Goal: Task Accomplishment & Management: Use online tool/utility

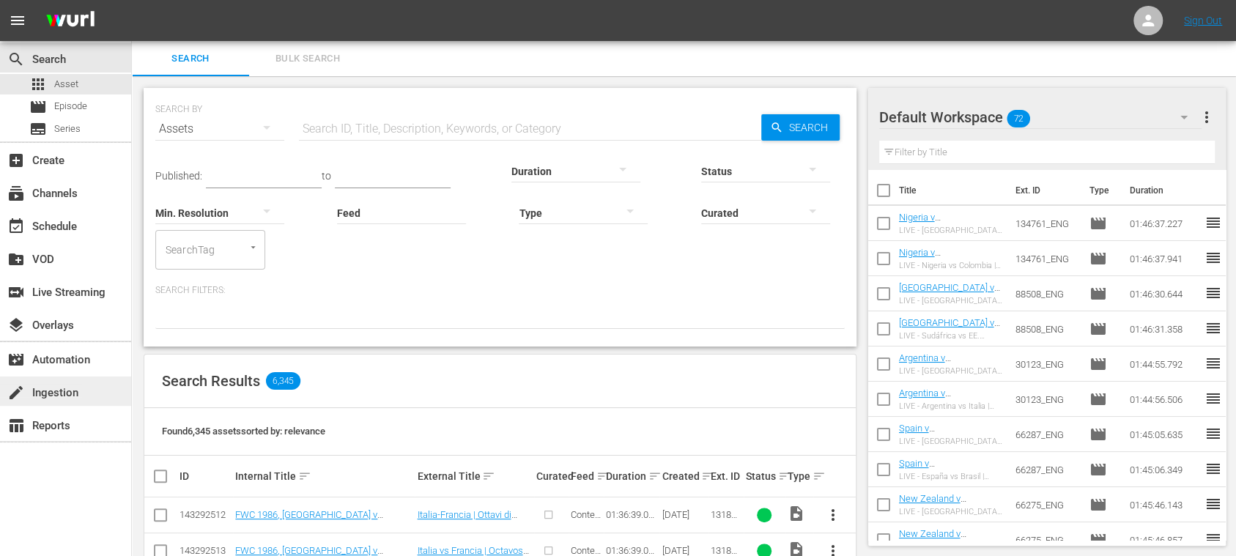
click at [74, 390] on div "create Ingestion" at bounding box center [41, 390] width 82 height 13
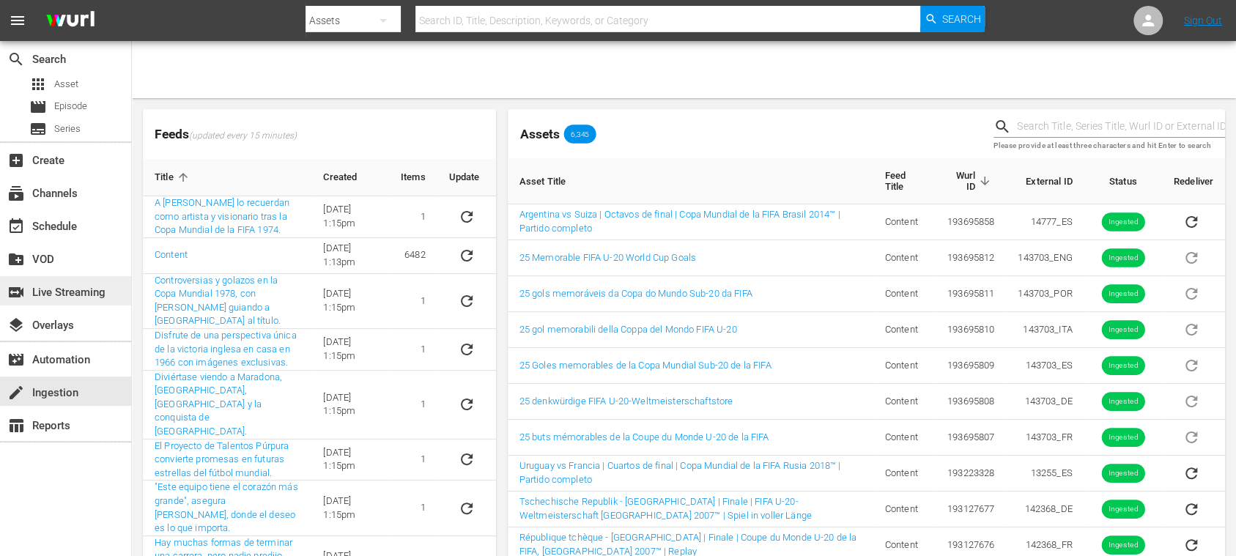
click at [79, 296] on div "switch_video Live Streaming" at bounding box center [41, 290] width 82 height 13
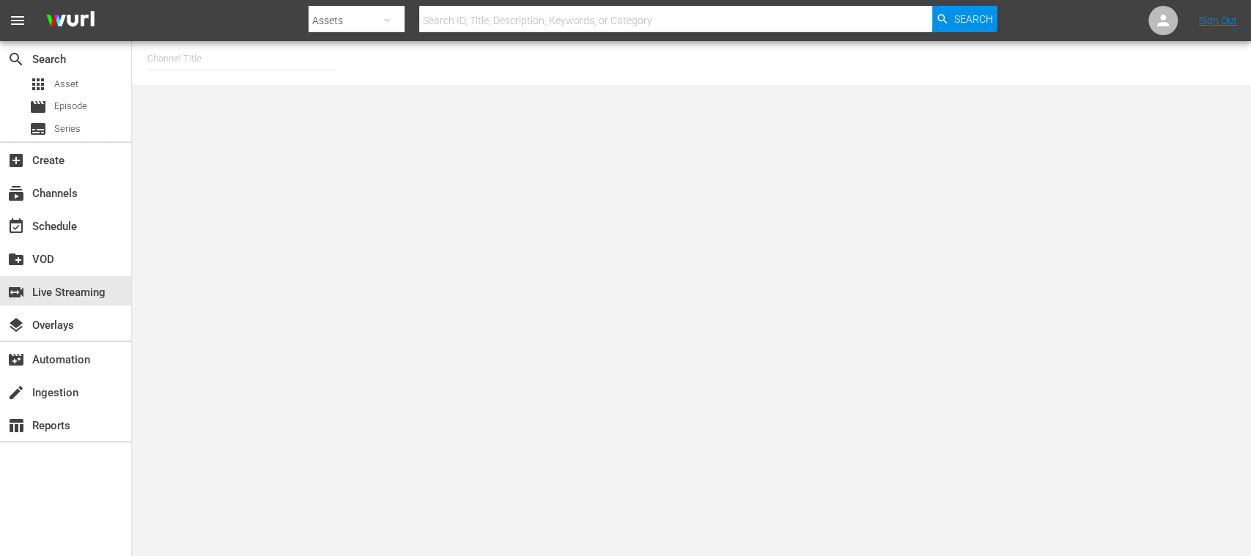
click at [219, 58] on input "text" at bounding box center [241, 58] width 188 height 35
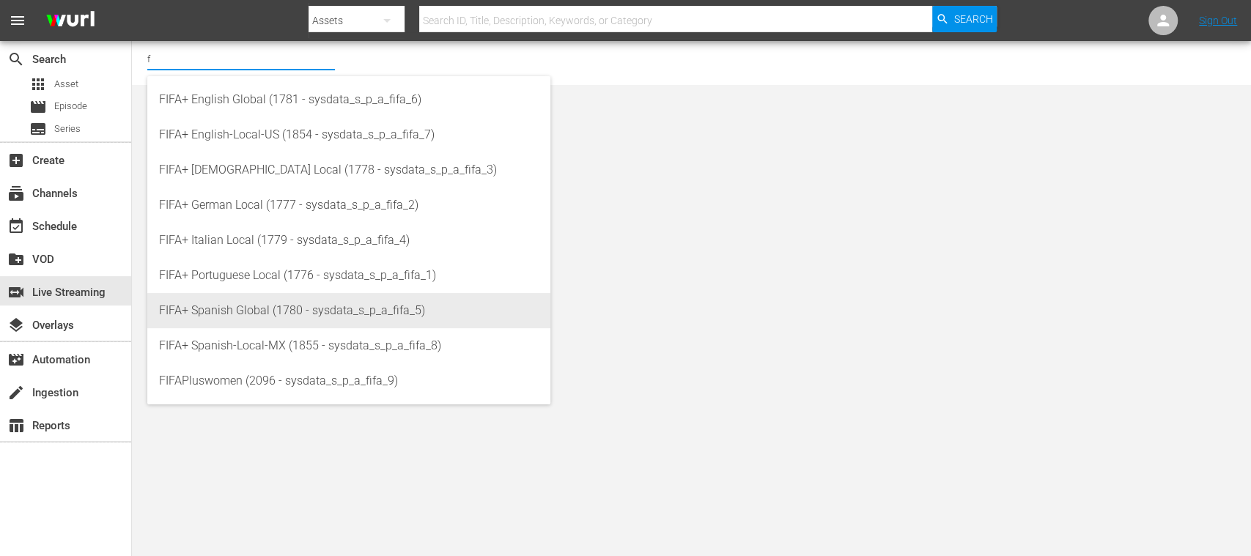
click at [265, 309] on div "FIFA+ Spanish Global (1780 - sysdata_s_p_a_fifa_5)" at bounding box center [349, 310] width 380 height 35
type input "FIFA+ Spanish Global (1780 - sysdata_s_p_a_fifa_5)"
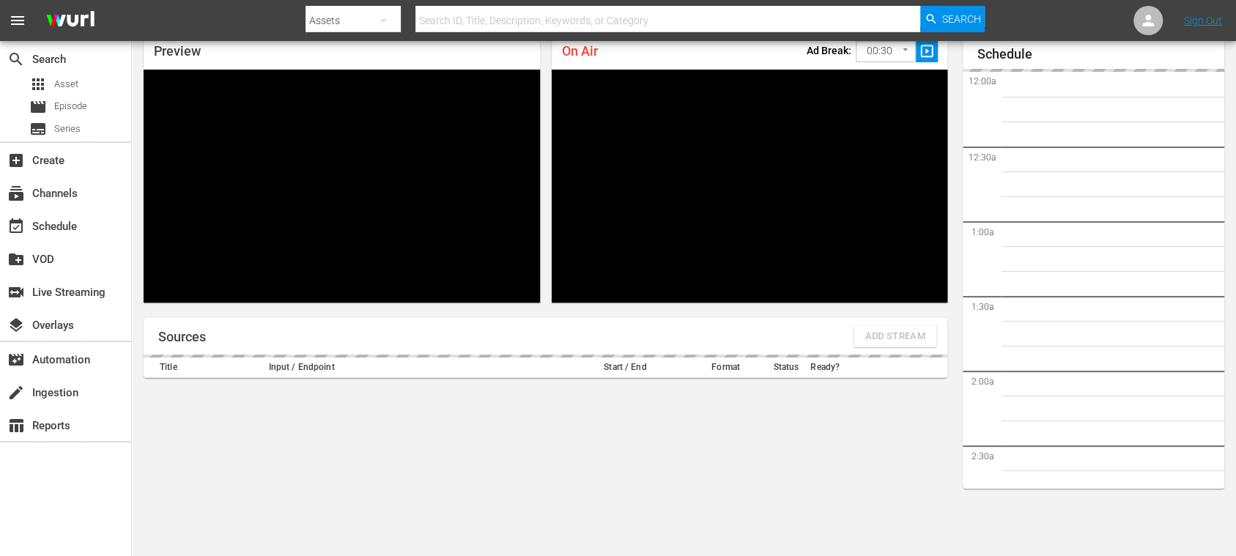
scroll to position [1302, 0]
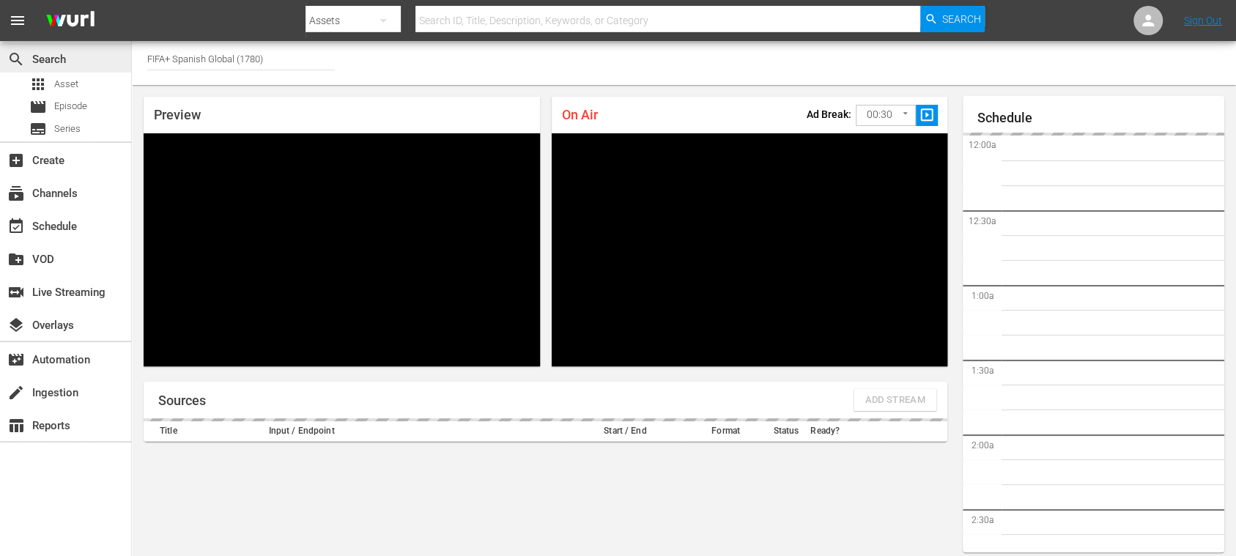
type input "FIFA+ Spanish Global (1780)"
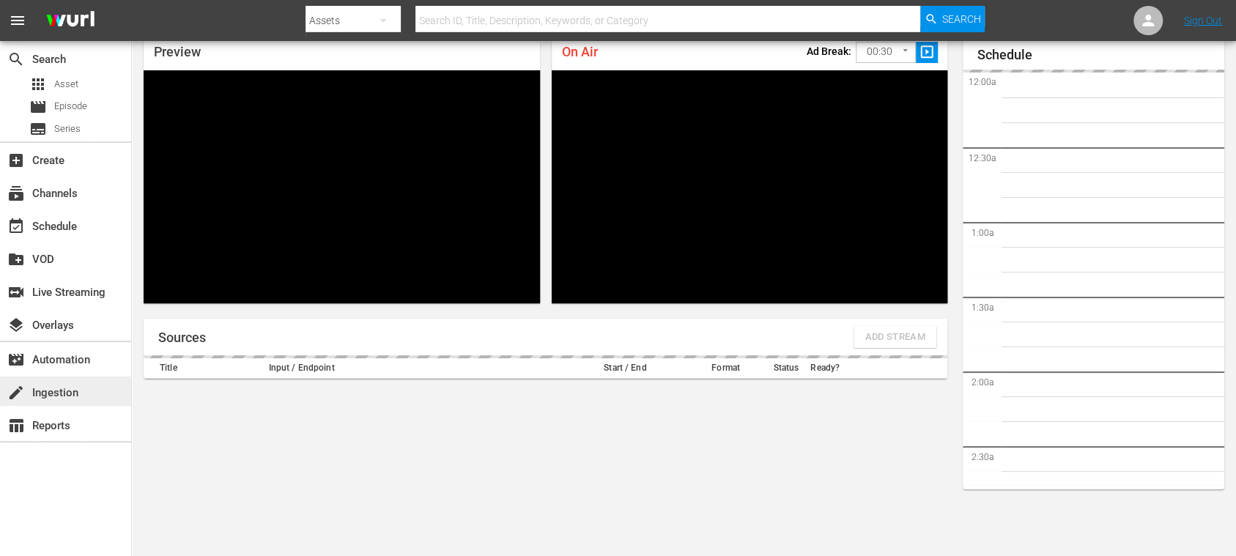
scroll to position [1318, 0]
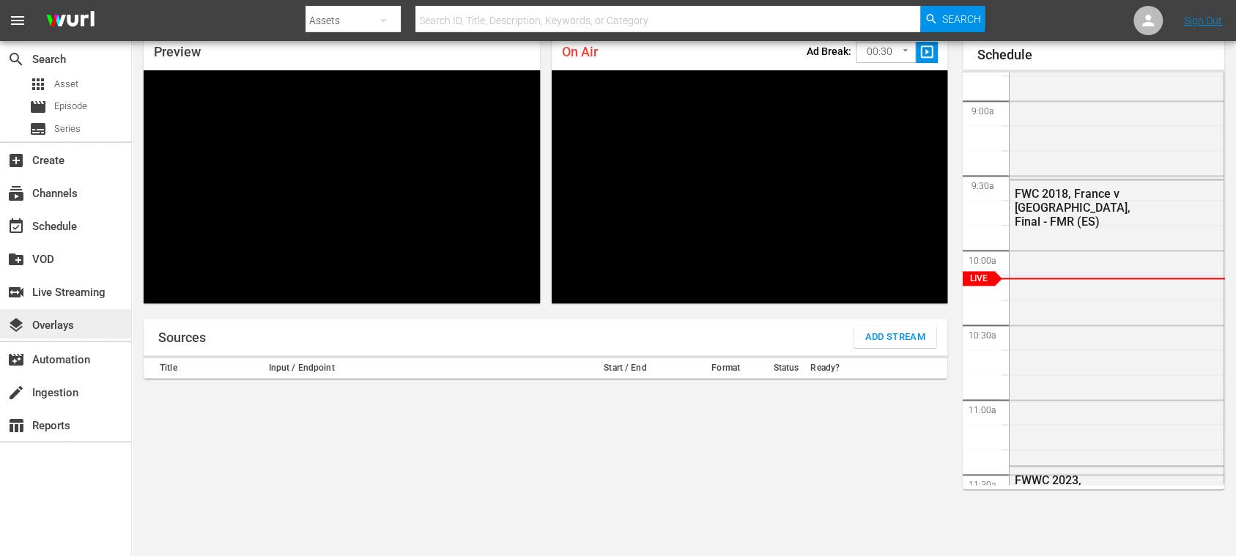
click at [75, 320] on div "layers Overlays" at bounding box center [41, 323] width 82 height 13
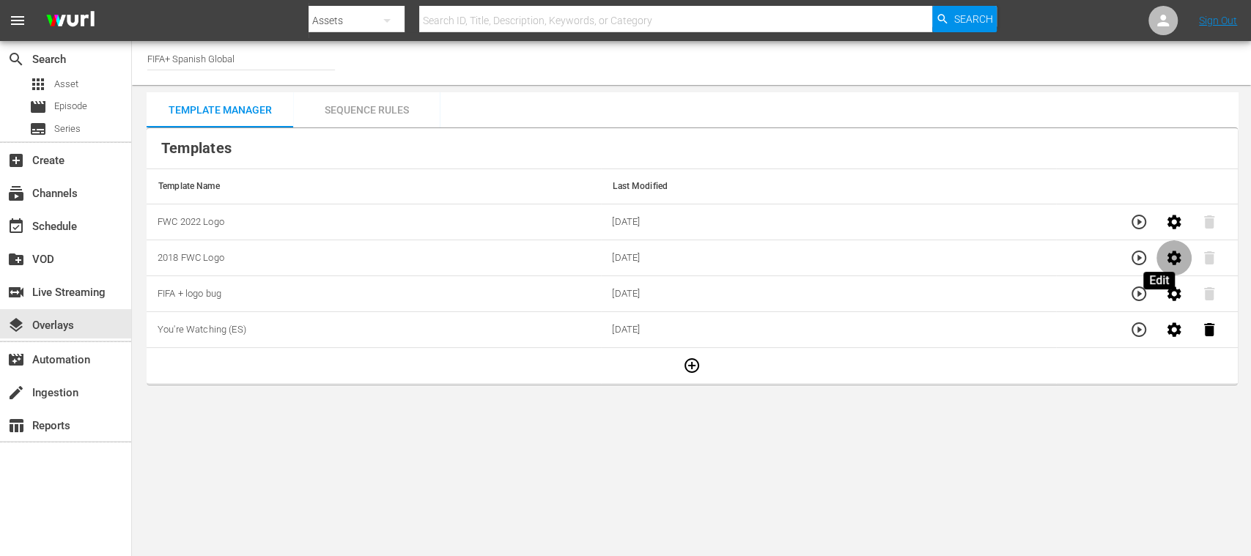
click at [1165, 257] on icon "button" at bounding box center [1174, 258] width 18 height 18
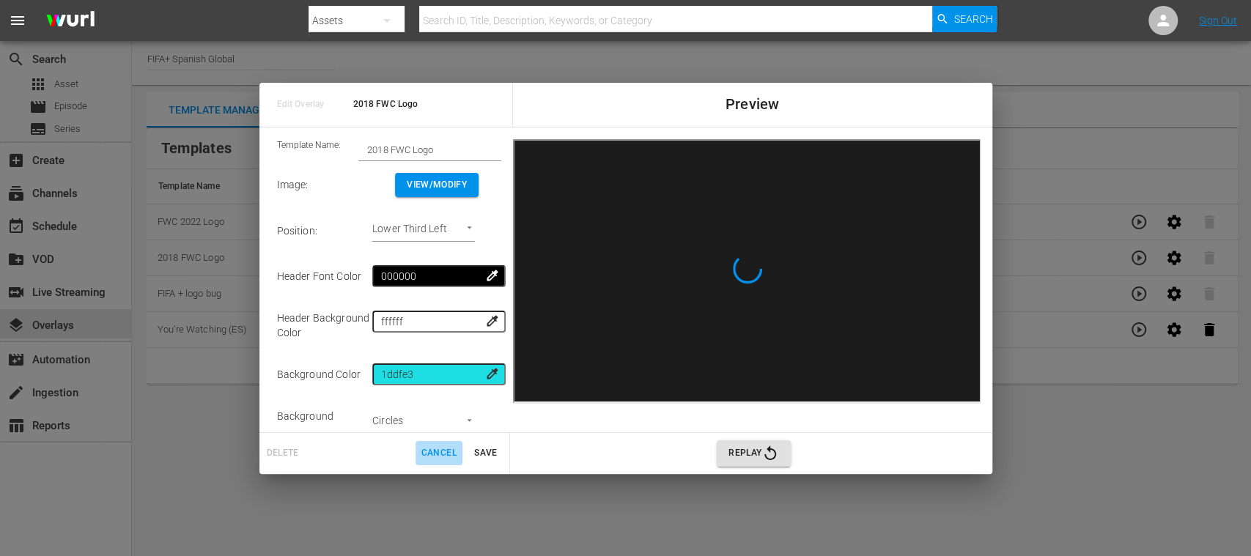
click at [445, 450] on span "Cancel" at bounding box center [438, 453] width 35 height 15
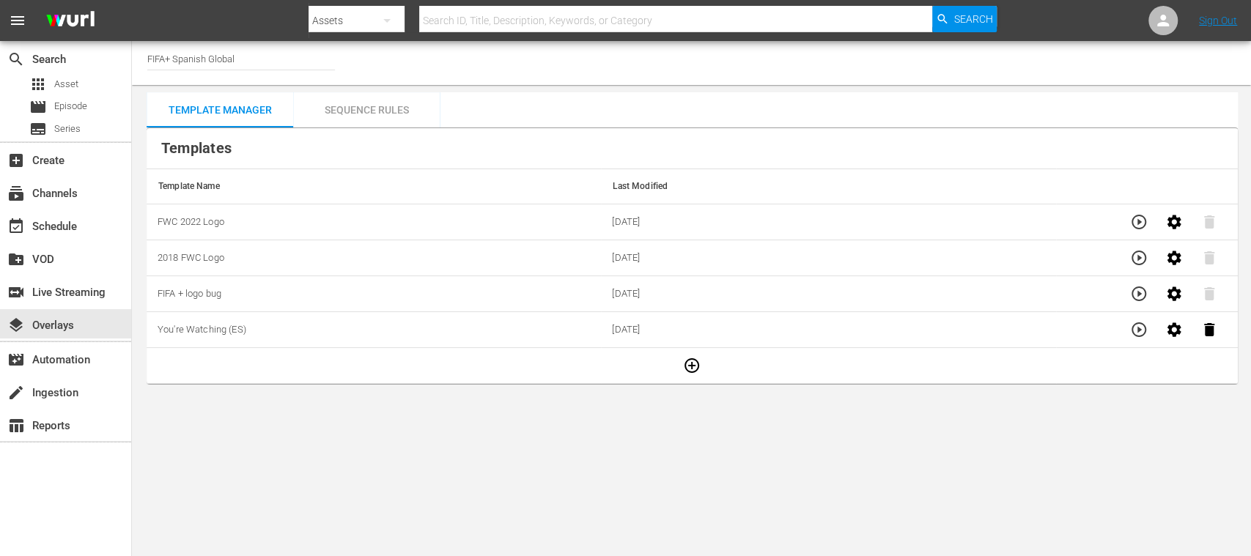
click at [444, 440] on body "menu Search By Assets Search ID, Title, Description, Keywords, or Category Sear…" at bounding box center [625, 278] width 1251 height 556
click at [378, 107] on div "Sequence Rules" at bounding box center [366, 109] width 147 height 35
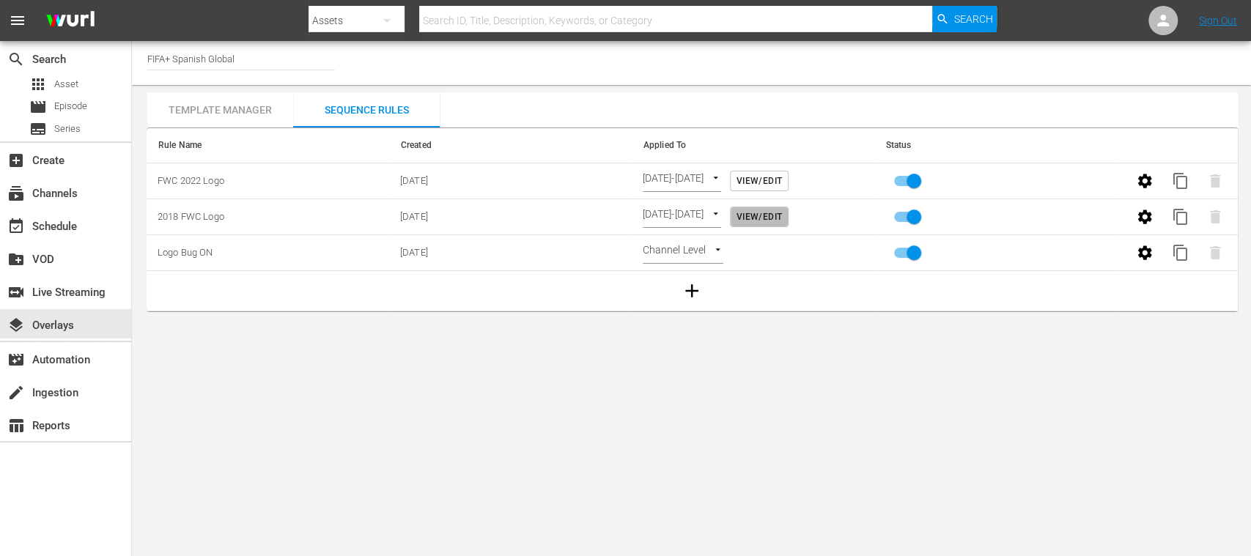
click at [782, 215] on span "View/Edit" at bounding box center [759, 217] width 45 height 15
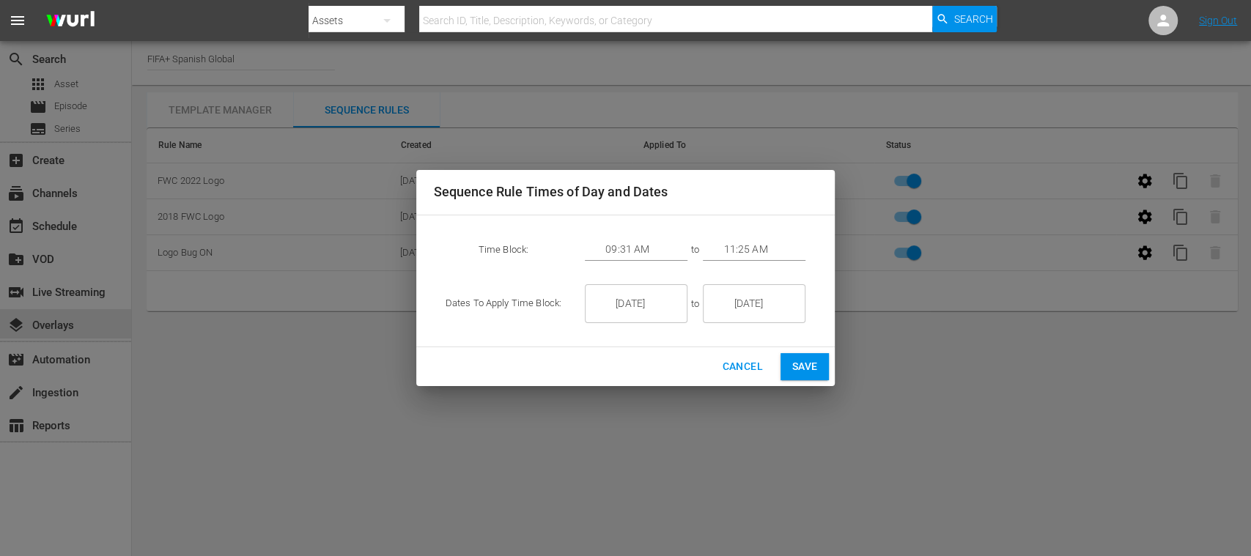
click at [744, 365] on span "Cancel" at bounding box center [742, 367] width 40 height 18
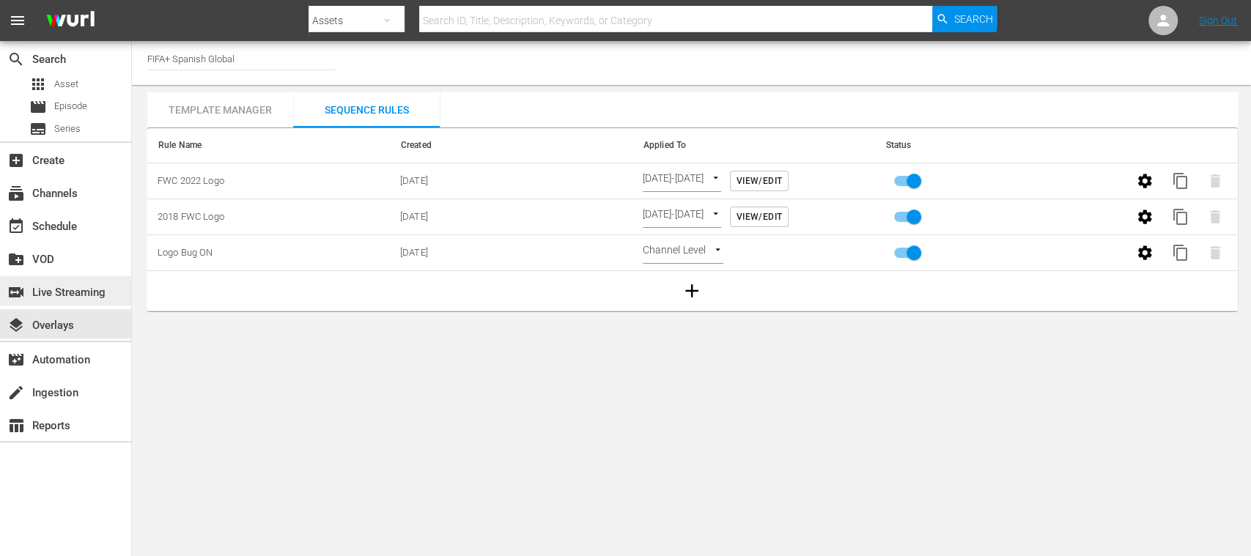
click at [82, 296] on div "switch_video Live Streaming" at bounding box center [41, 290] width 82 height 13
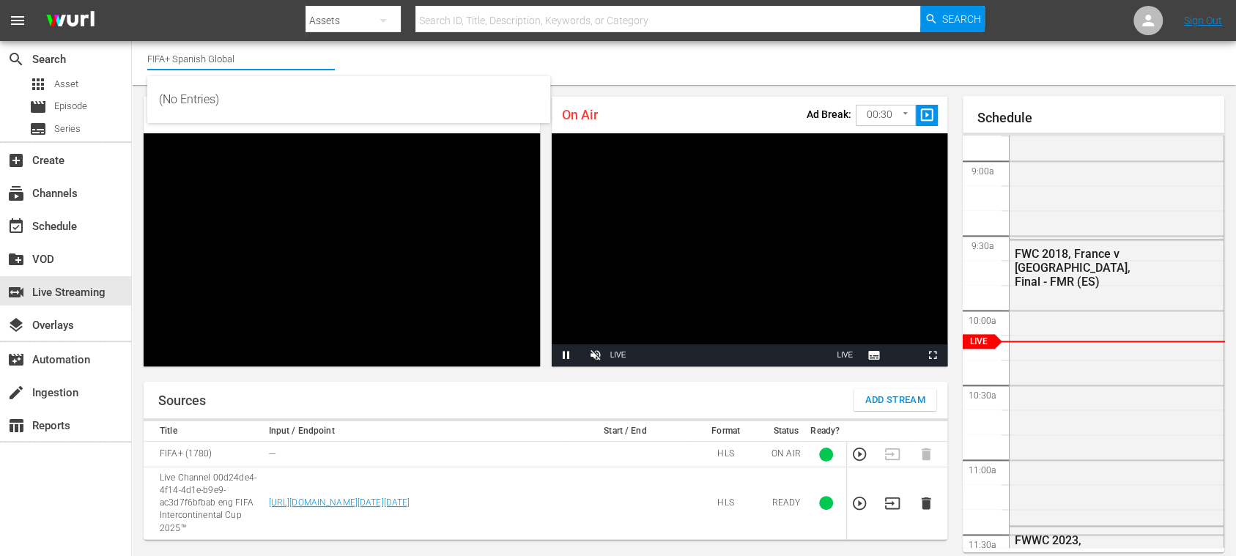
drag, startPoint x: 284, startPoint y: 59, endPoint x: 309, endPoint y: 40, distance: 30.9
click at [292, 59] on input "FIFA+ Spanish Global" at bounding box center [241, 58] width 188 height 35
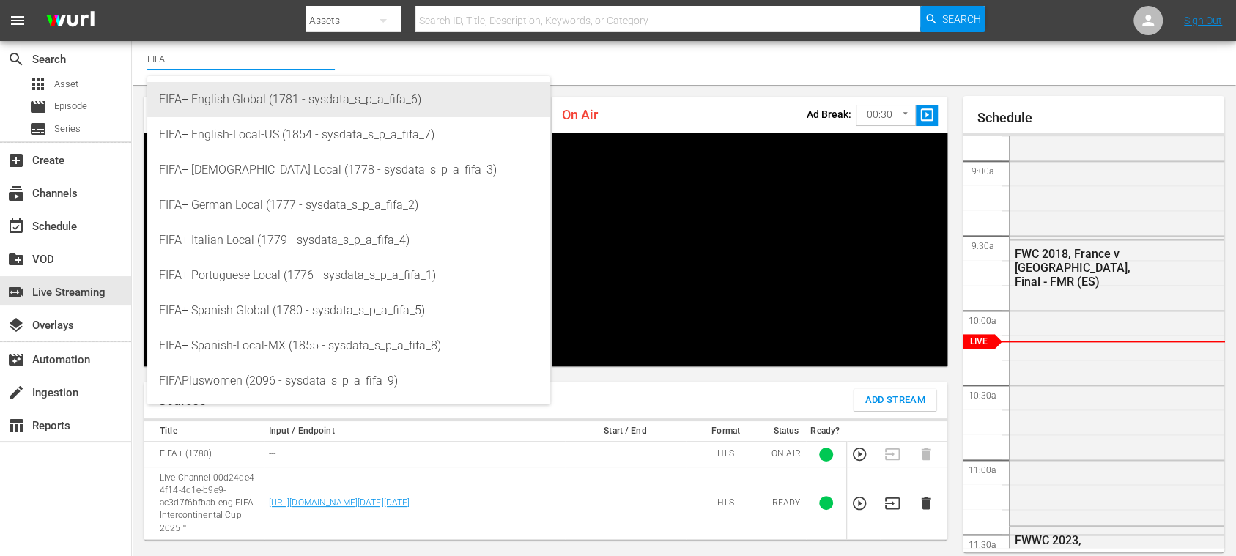
click at [276, 102] on div "FIFA+ English Global (1781 - sysdata_s_p_a_fifa_6)" at bounding box center [349, 99] width 380 height 35
type input "FIFA+ English Global (1781 - sysdata_s_p_a_fifa_6)"
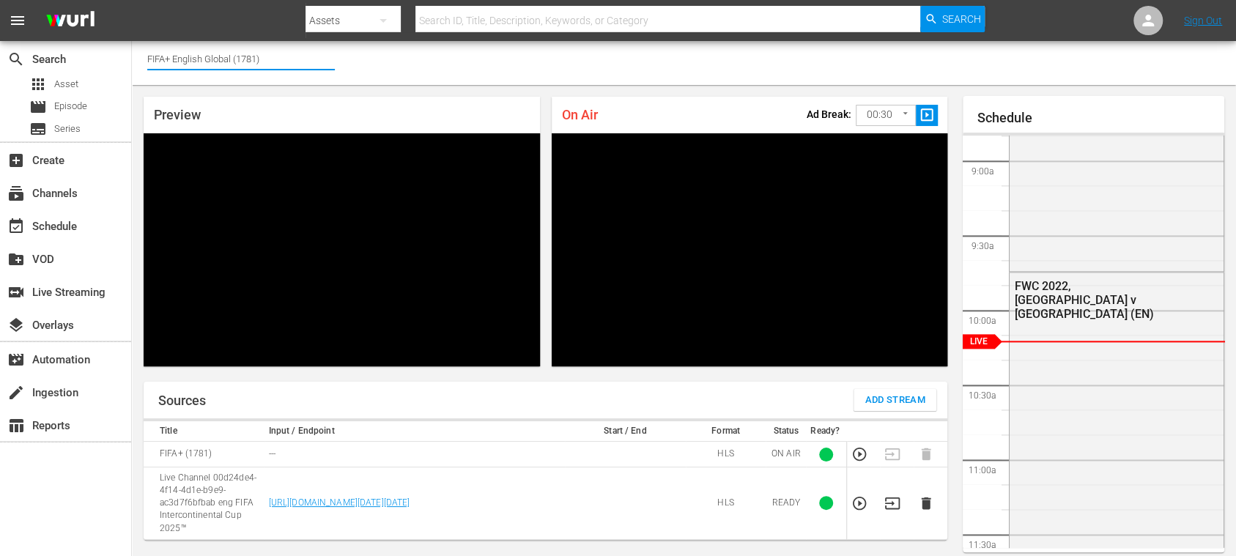
drag, startPoint x: 176, startPoint y: 62, endPoint x: 337, endPoint y: 62, distance: 161.2
click at [334, 62] on input "FIFA+ English Global (1781)" at bounding box center [241, 58] width 188 height 35
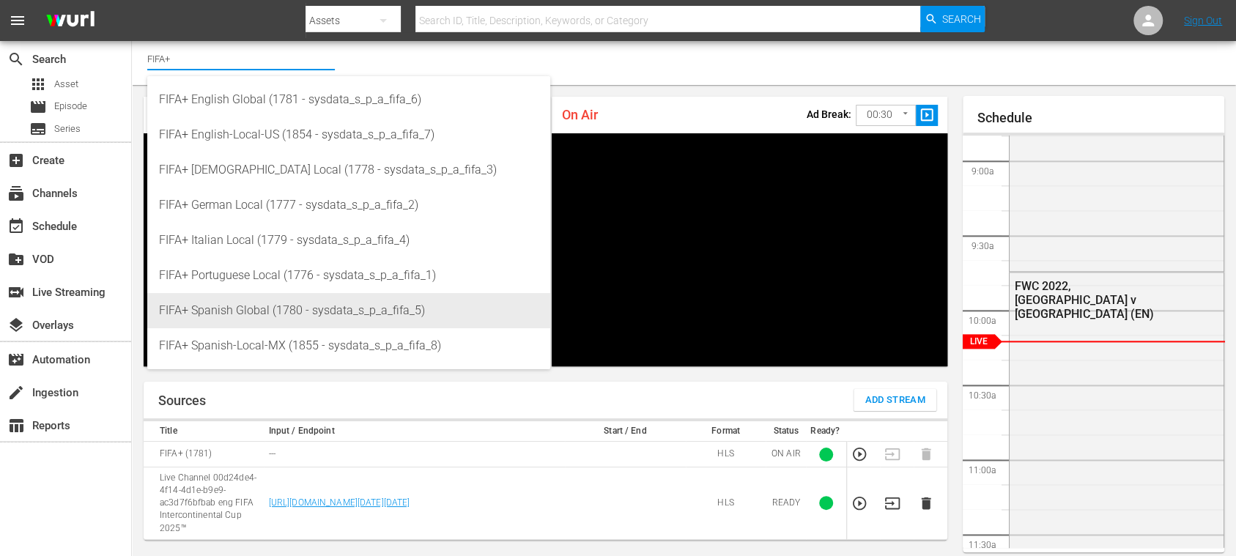
click at [278, 303] on div "FIFA+ Spanish Global (1780 - sysdata_s_p_a_fifa_5)" at bounding box center [349, 310] width 380 height 35
type input "FIFA+ Spanish Global (1780 - sysdata_s_p_a_fifa_5)"
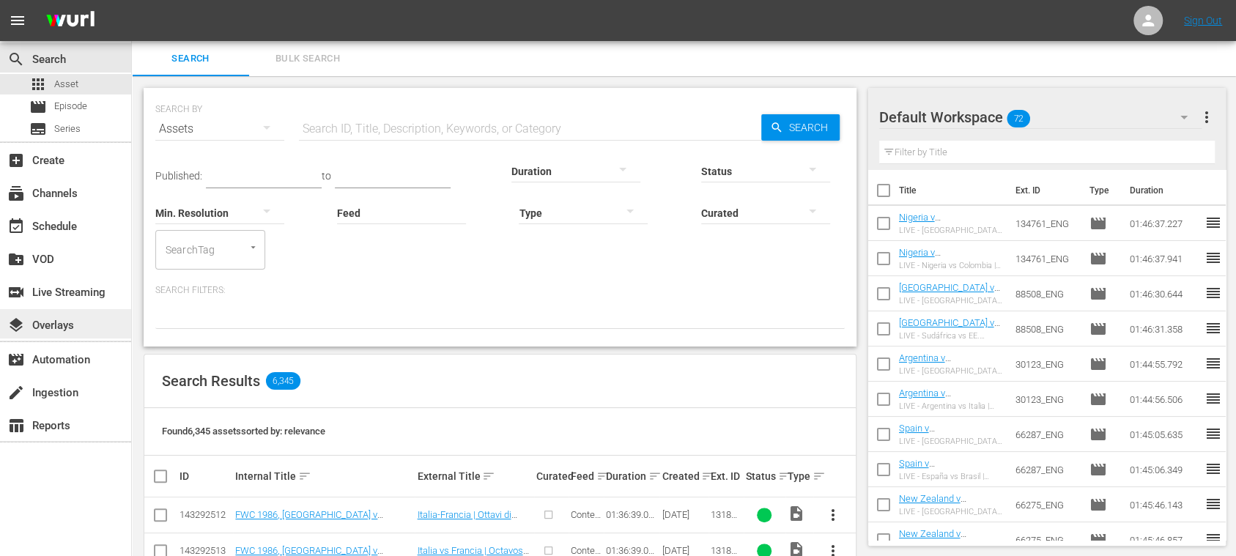
click at [78, 320] on div "layers Overlays" at bounding box center [41, 323] width 82 height 13
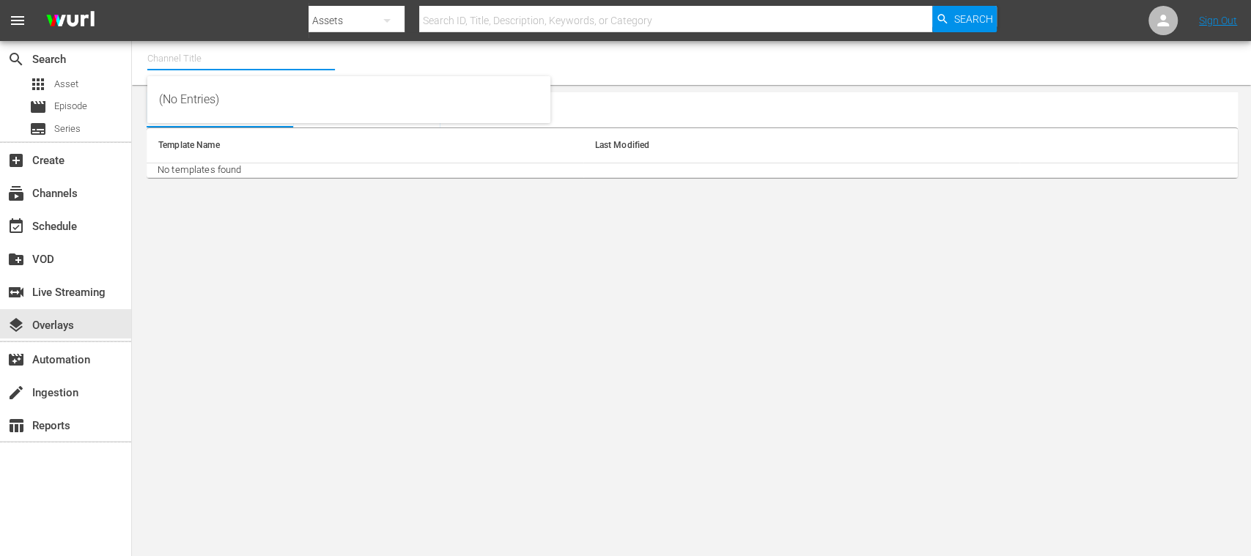
click at [237, 61] on input "text" at bounding box center [241, 58] width 188 height 35
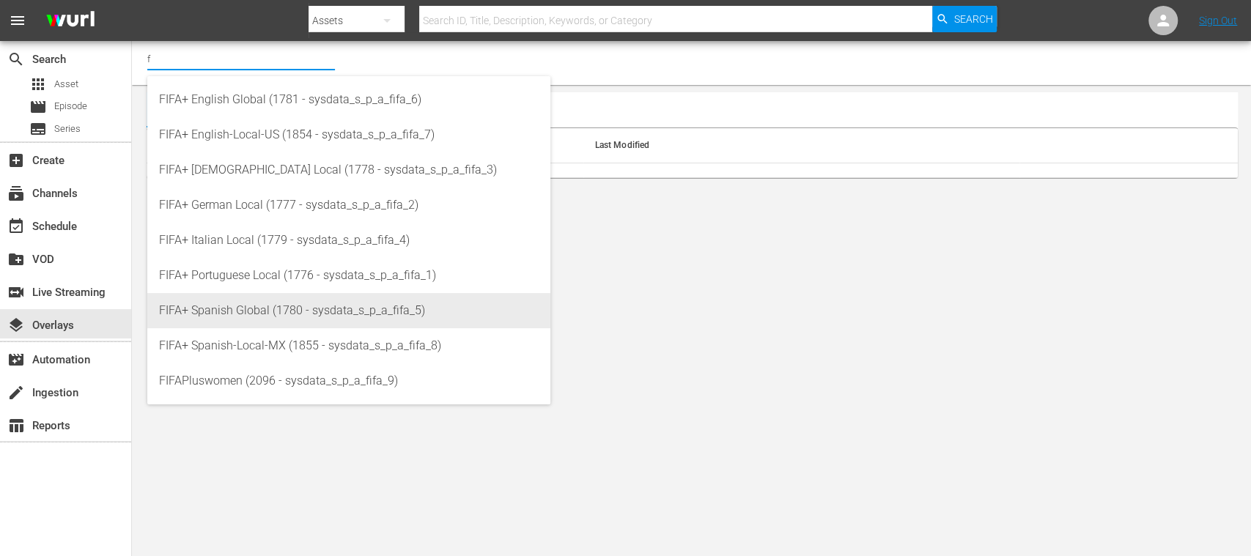
click at [278, 308] on div "FIFA+ Spanish Global (1780 - sysdata_s_p_a_fifa_5)" at bounding box center [349, 310] width 380 height 35
type input "FIFA+ Spanish Global (1780 - sysdata_s_p_a_fifa_5)"
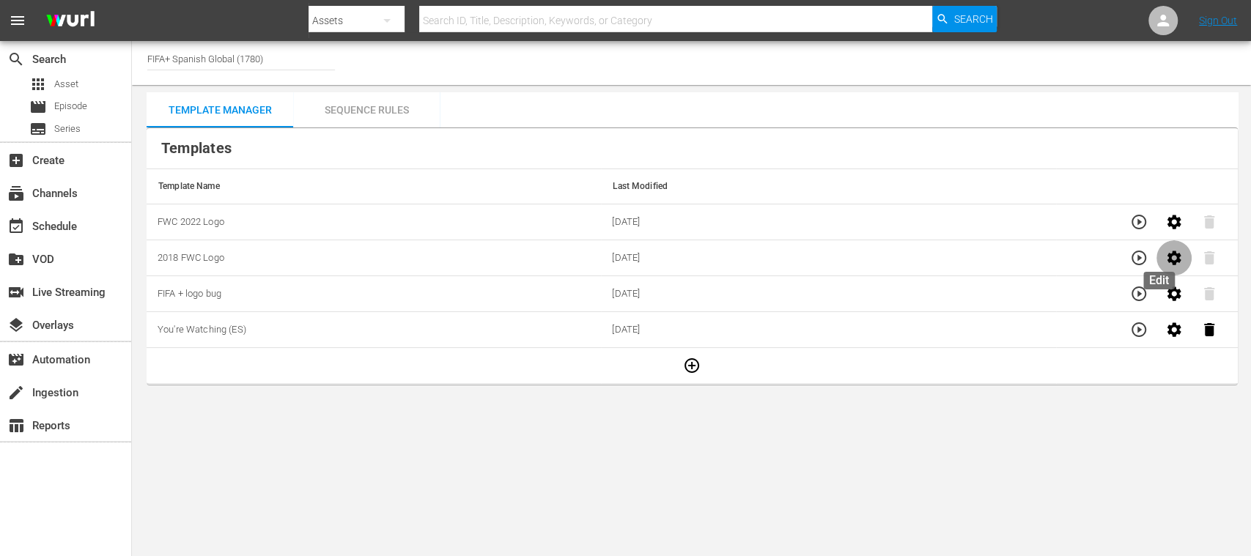
click at [1167, 254] on icon "button" at bounding box center [1174, 258] width 14 height 14
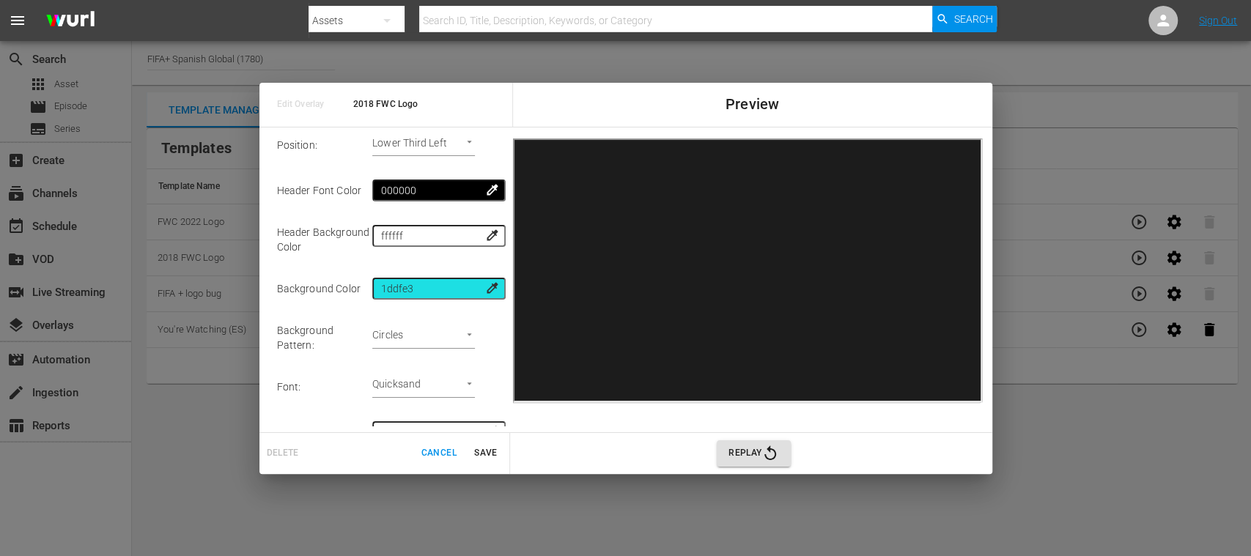
scroll to position [123, 0]
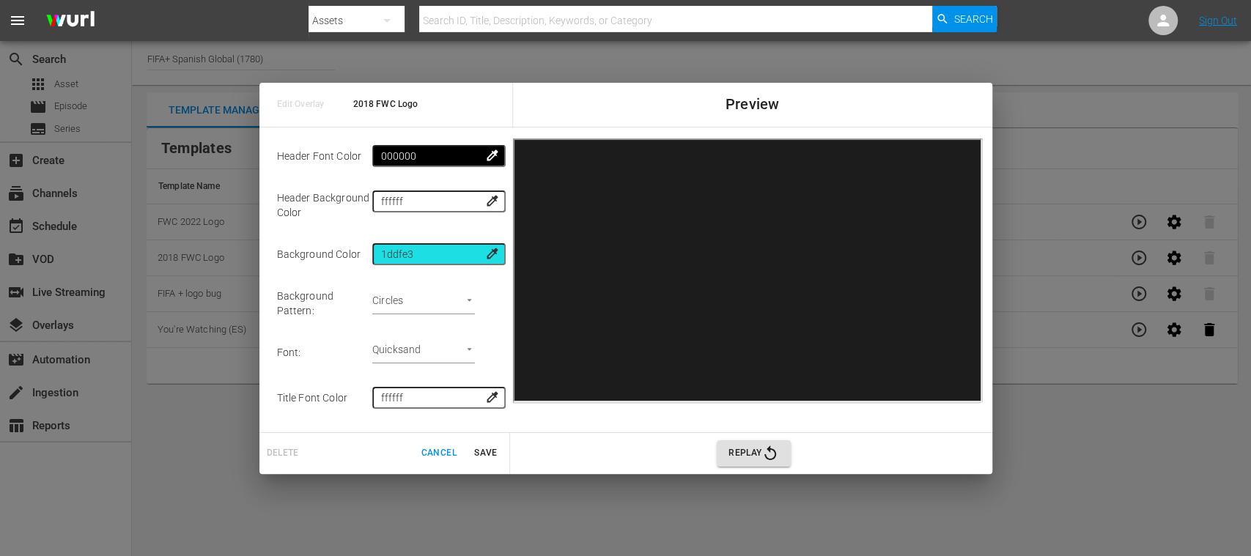
click at [438, 453] on span "Cancel" at bounding box center [438, 453] width 35 height 15
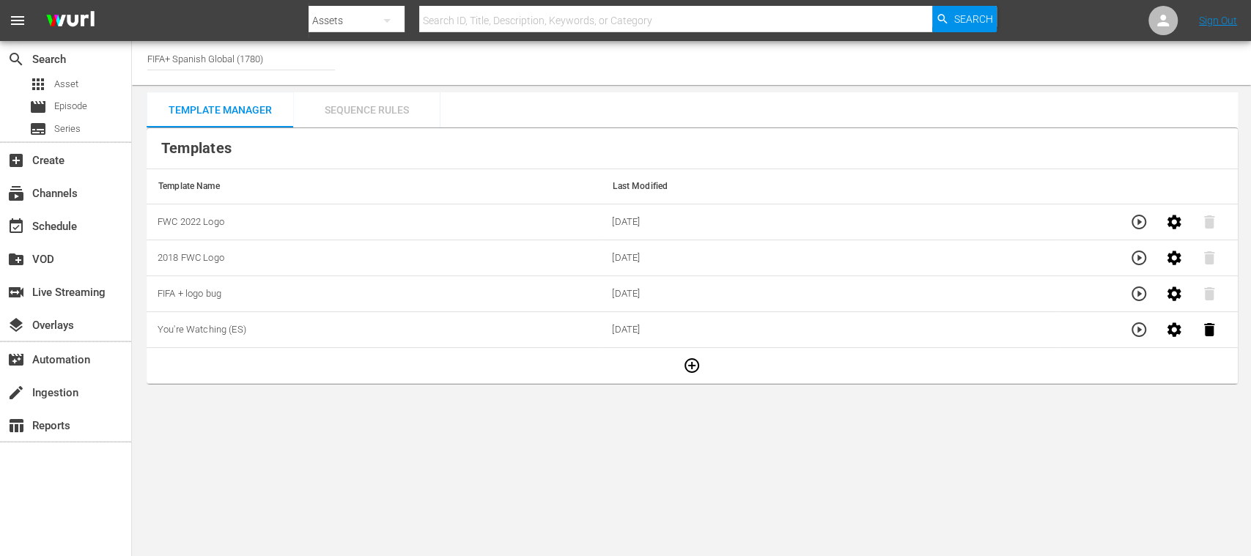
click at [386, 114] on div "Sequence Rules" at bounding box center [366, 109] width 147 height 35
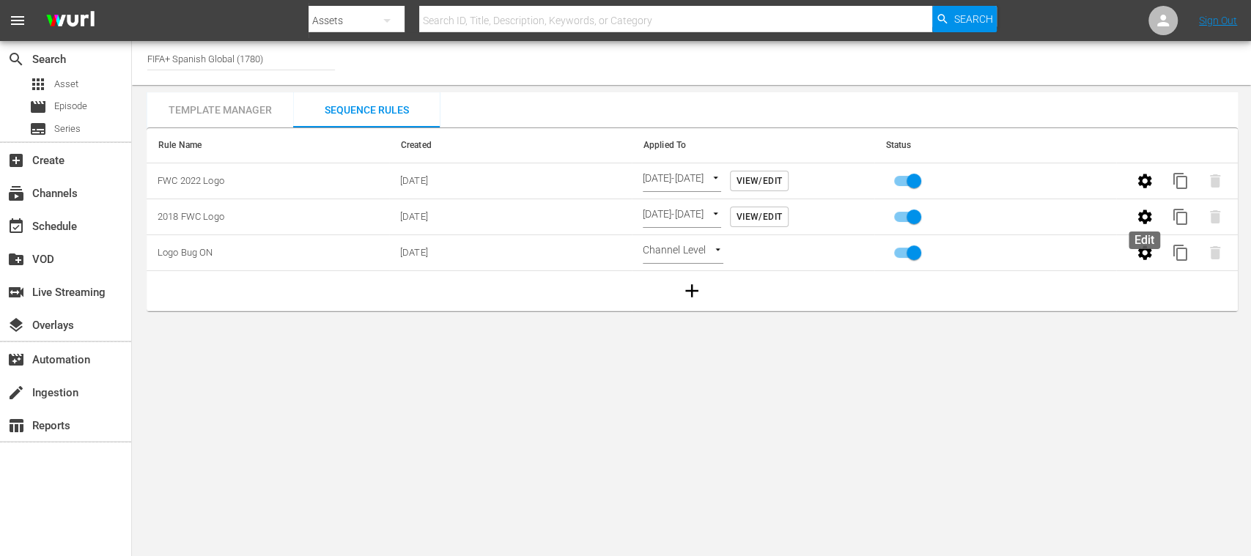
click at [1143, 214] on icon "button" at bounding box center [1145, 217] width 18 height 18
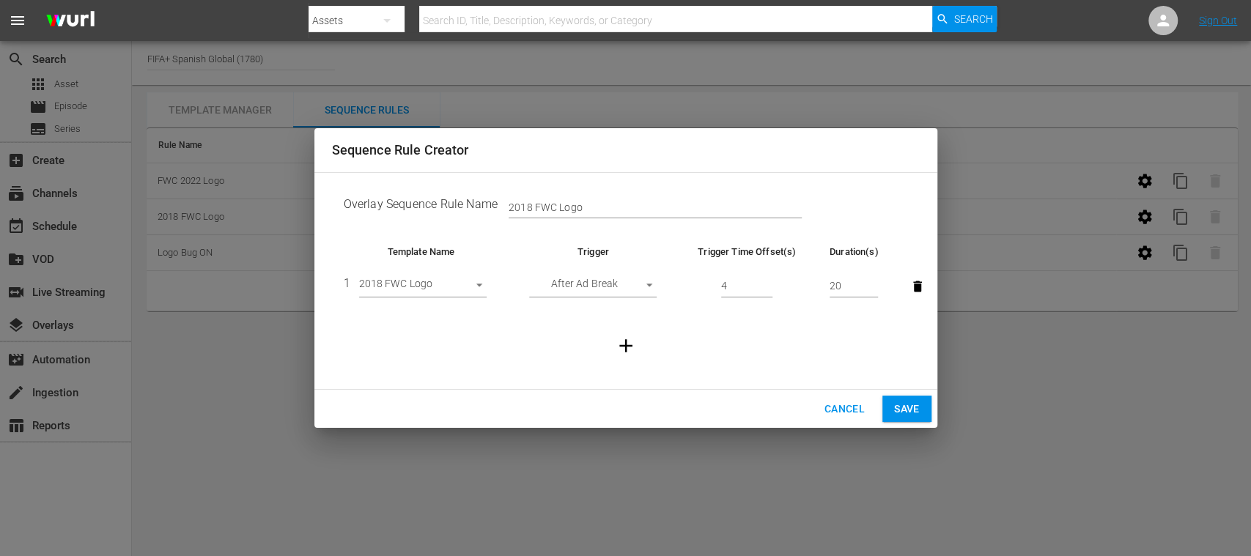
click at [649, 288] on body "menu Search By Assets Search ID, Title, Description, Keywords, or Category Sear…" at bounding box center [625, 278] width 1251 height 556
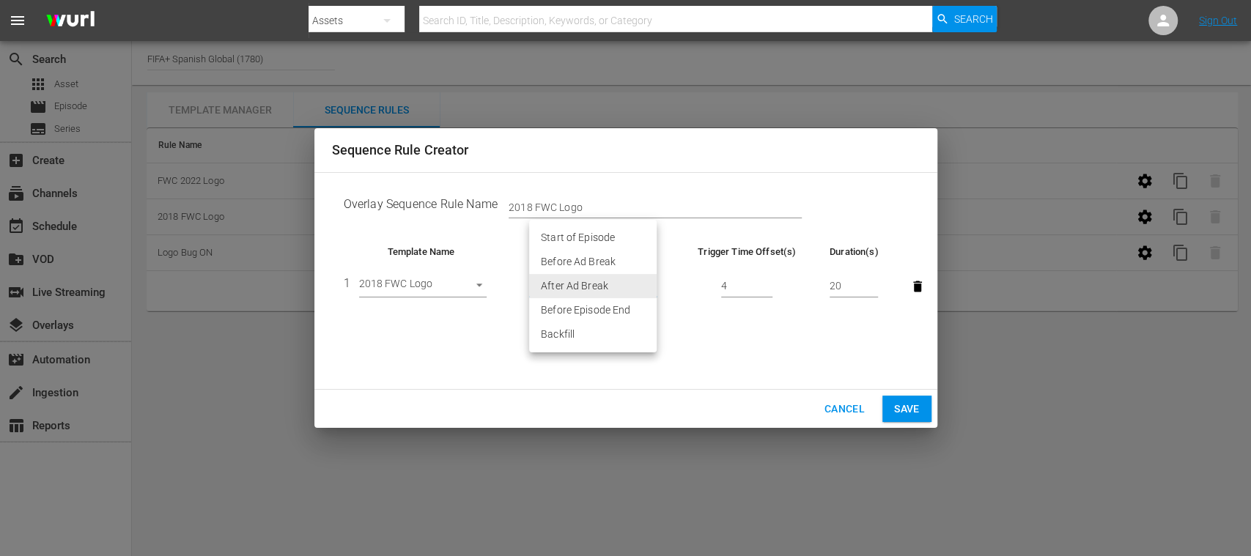
click at [649, 288] on li "After Ad Break" at bounding box center [593, 286] width 128 height 24
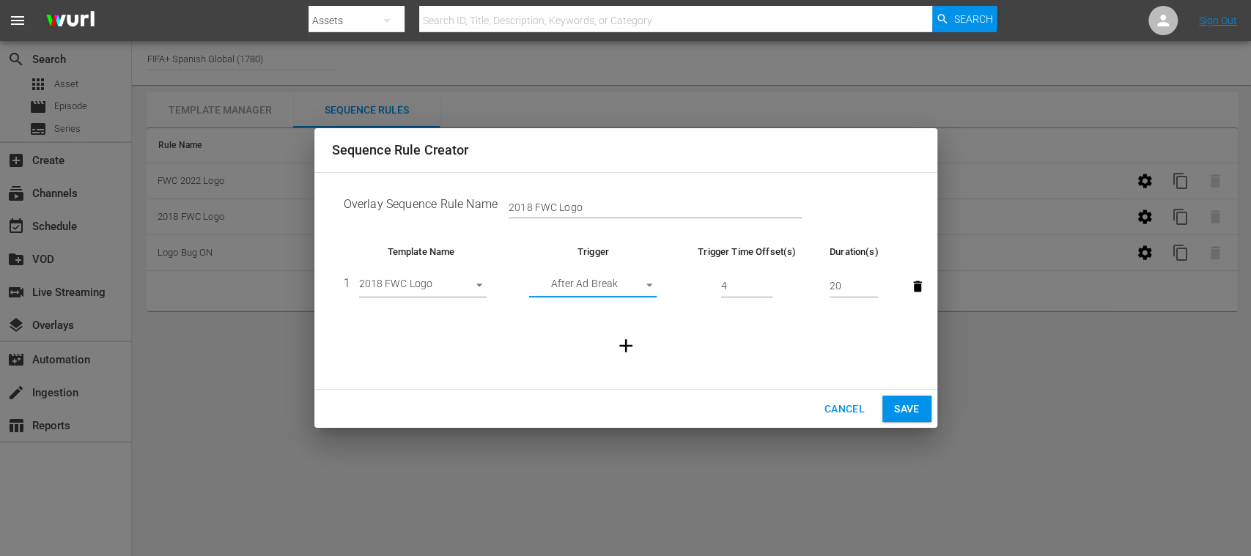
click at [834, 407] on span "Cancel" at bounding box center [844, 409] width 40 height 18
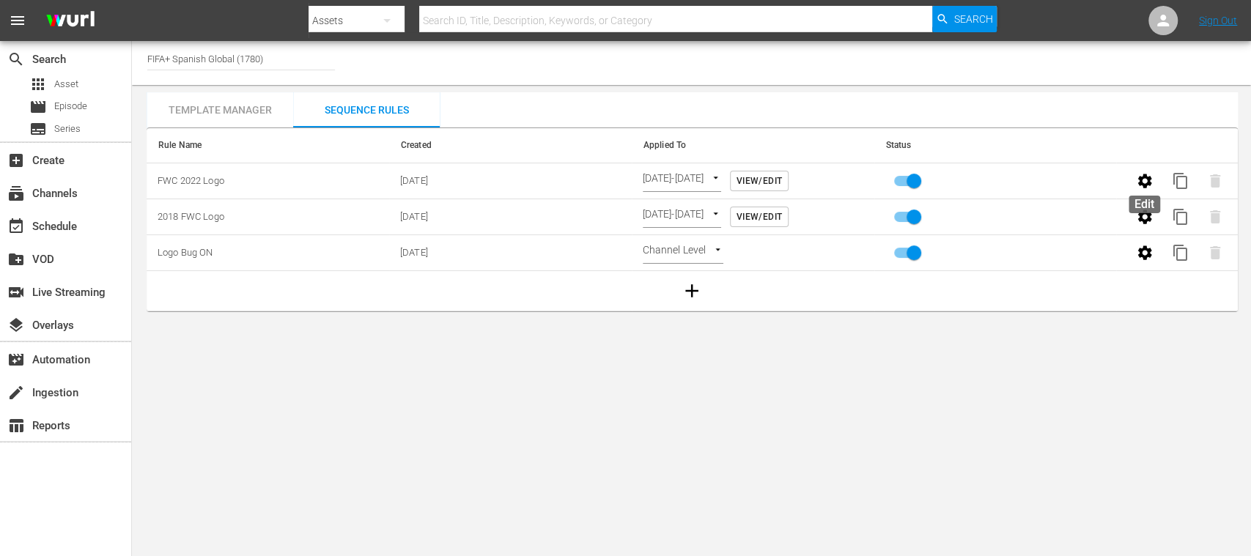
click at [1150, 180] on icon "button" at bounding box center [1145, 181] width 18 height 18
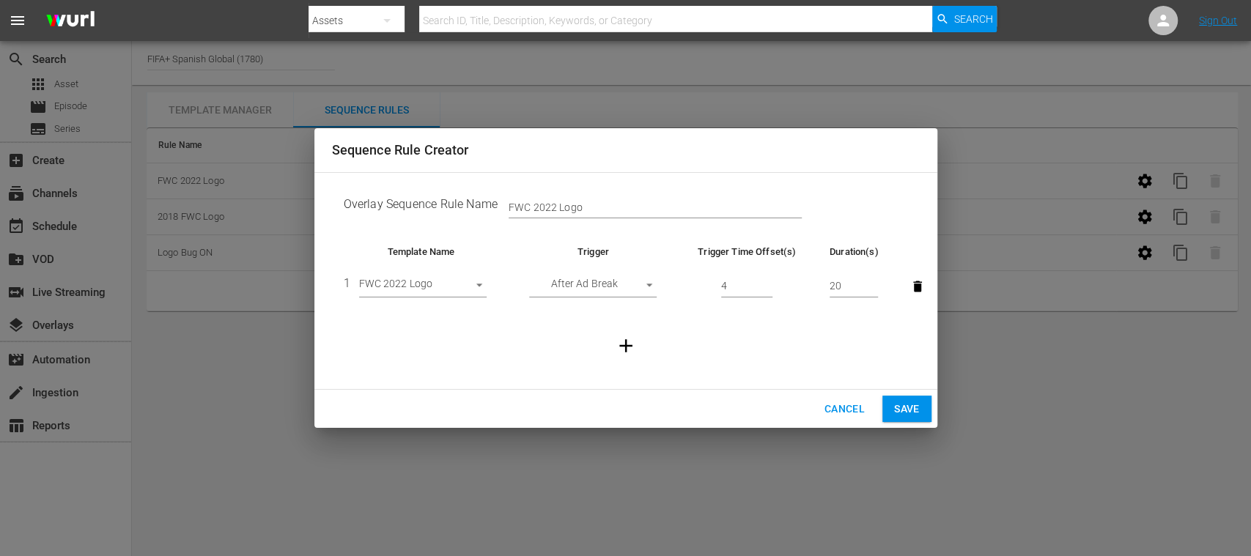
click at [831, 405] on span "Cancel" at bounding box center [844, 409] width 40 height 18
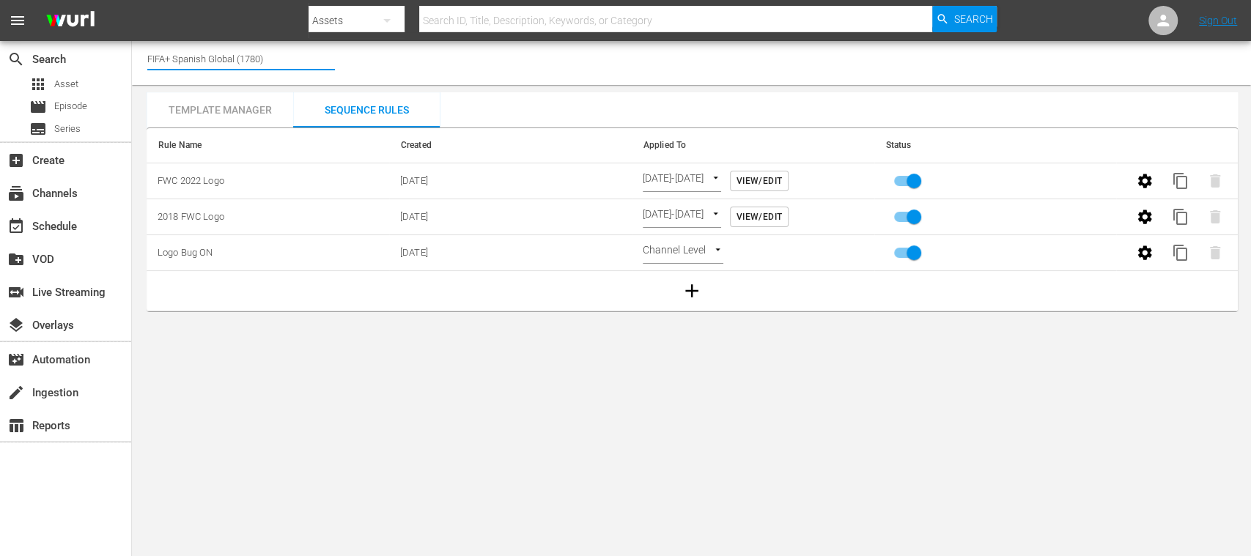
drag, startPoint x: 176, startPoint y: 56, endPoint x: 297, endPoint y: 58, distance: 120.9
click at [294, 59] on input "FIFA+ Spanish Global (1780)" at bounding box center [241, 58] width 188 height 35
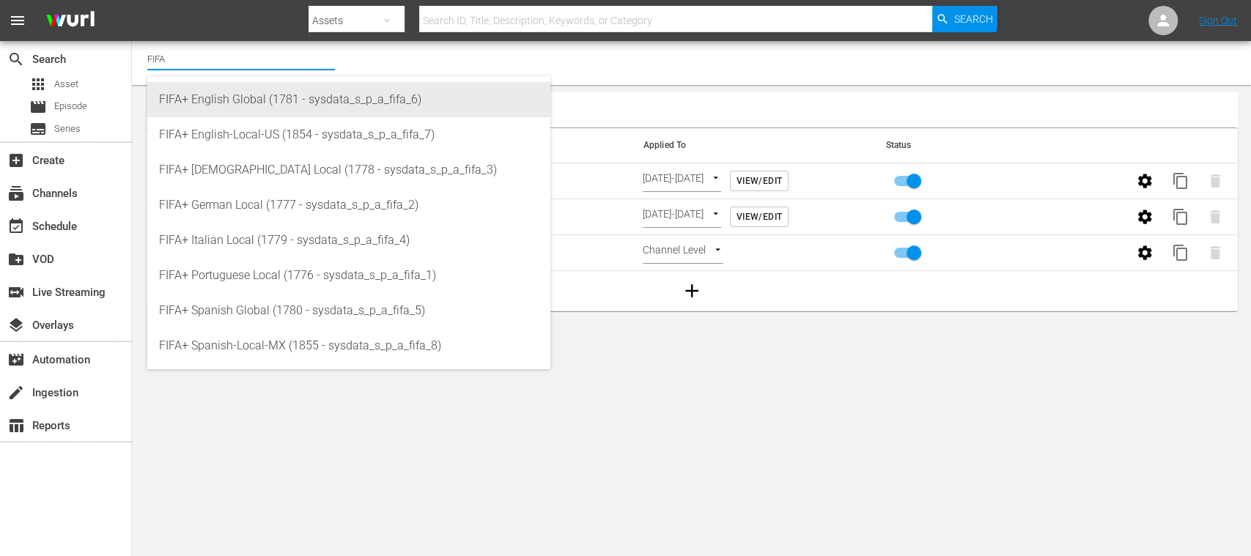
click at [295, 91] on div "FIFA+ English Global (1781 - sysdata_s_p_a_fifa_6)" at bounding box center [349, 99] width 380 height 35
type input "FIFA+ English Global (1781 - sysdata_s_p_a_fifa_6)"
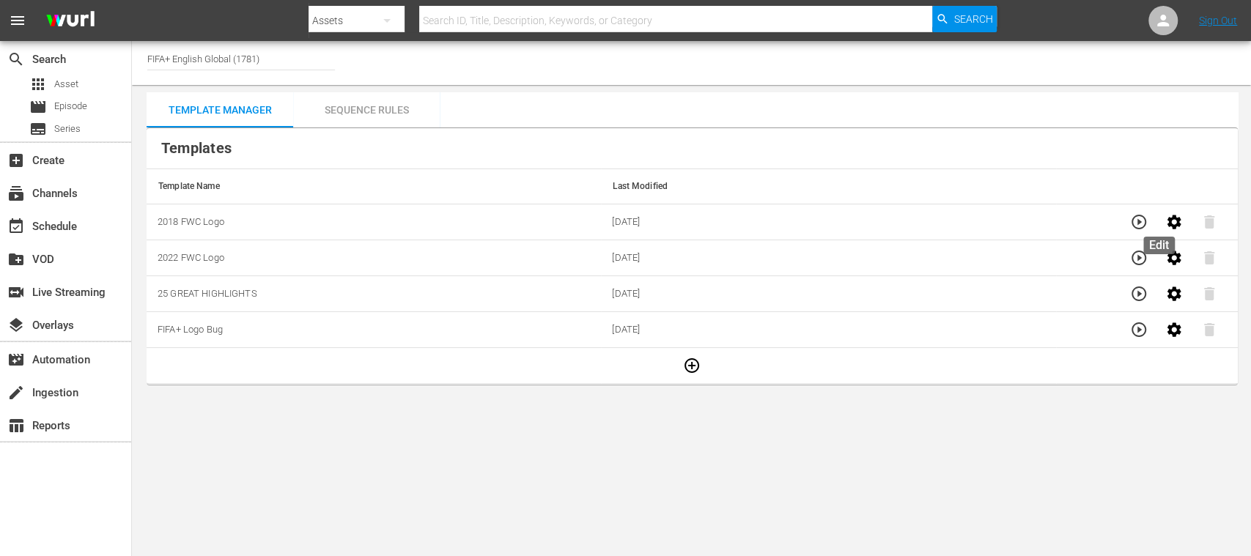
click at [1167, 220] on icon "button" at bounding box center [1174, 222] width 14 height 14
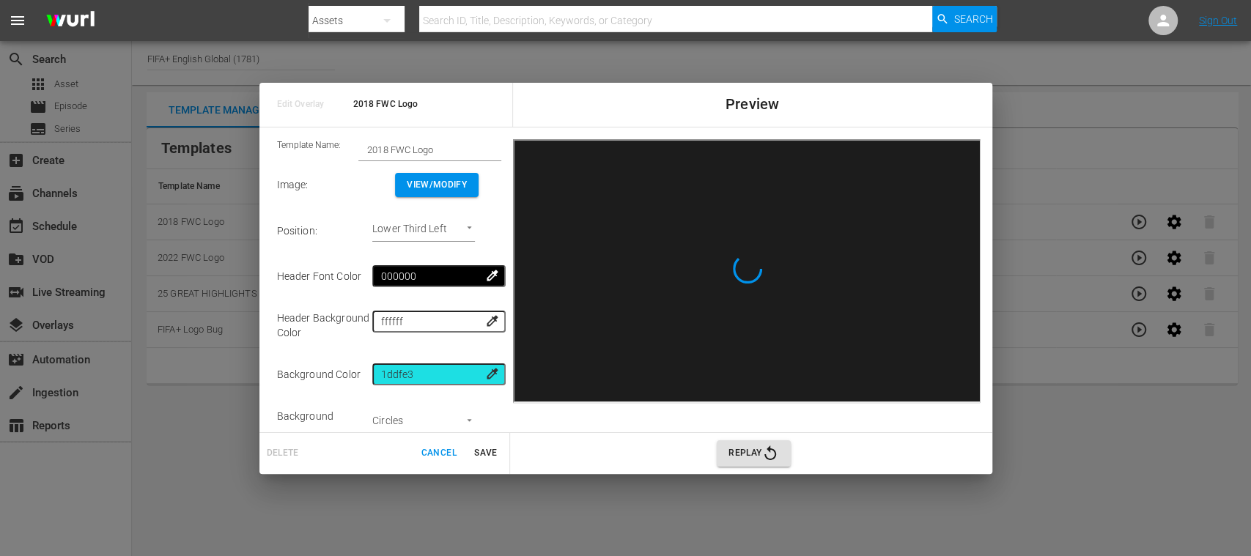
click at [430, 453] on span "Cancel" at bounding box center [438, 453] width 35 height 15
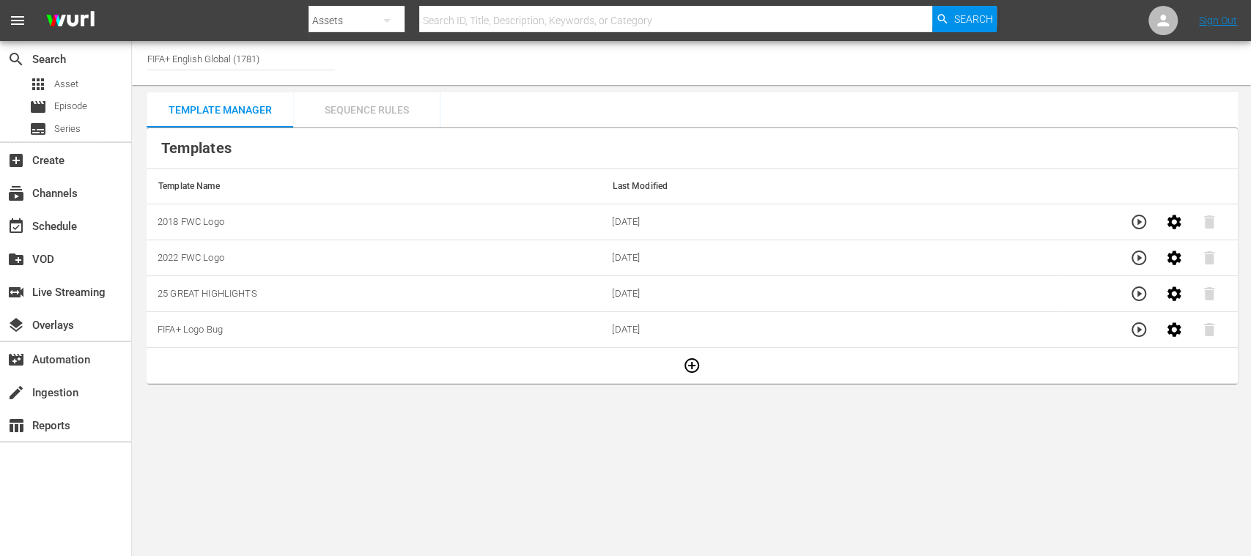
click at [403, 102] on div "Sequence Rules" at bounding box center [366, 109] width 147 height 35
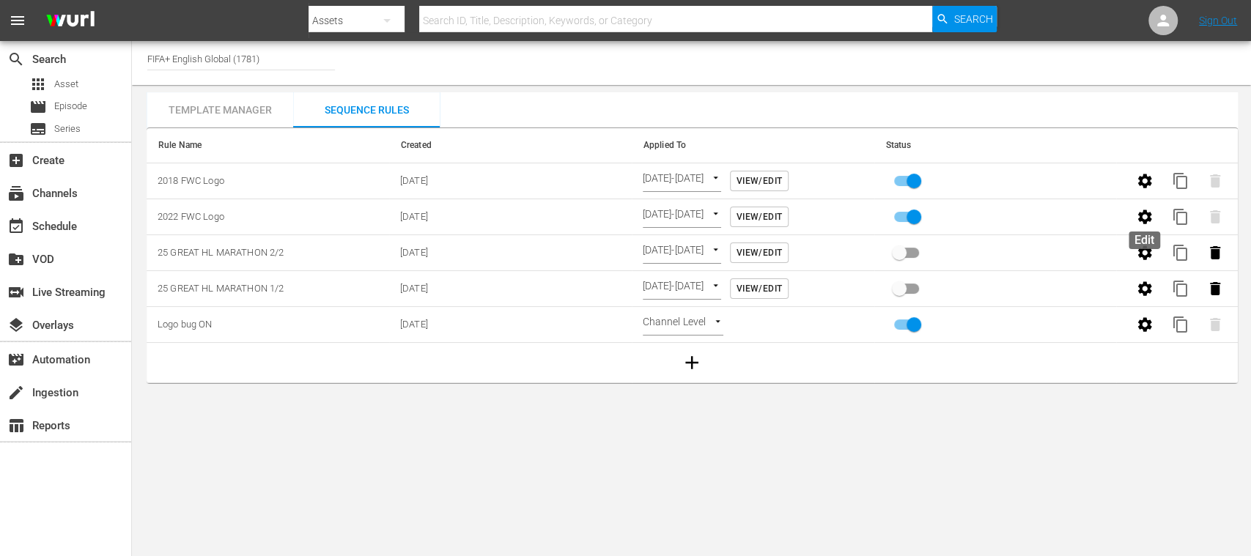
click at [1143, 214] on icon "button" at bounding box center [1145, 217] width 14 height 14
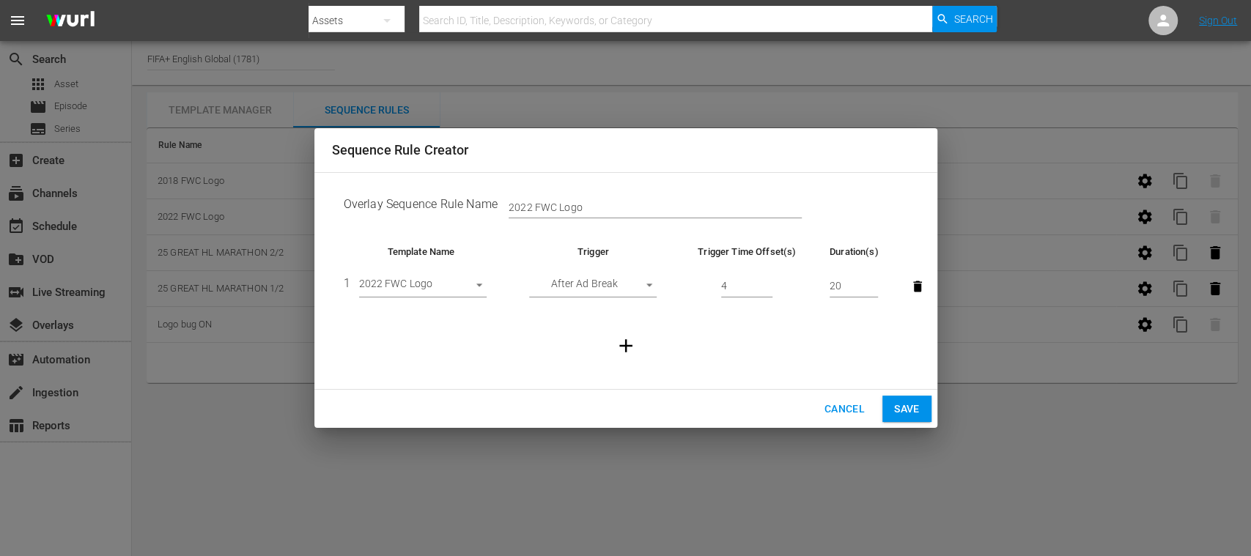
click at [841, 407] on span "Cancel" at bounding box center [844, 409] width 40 height 18
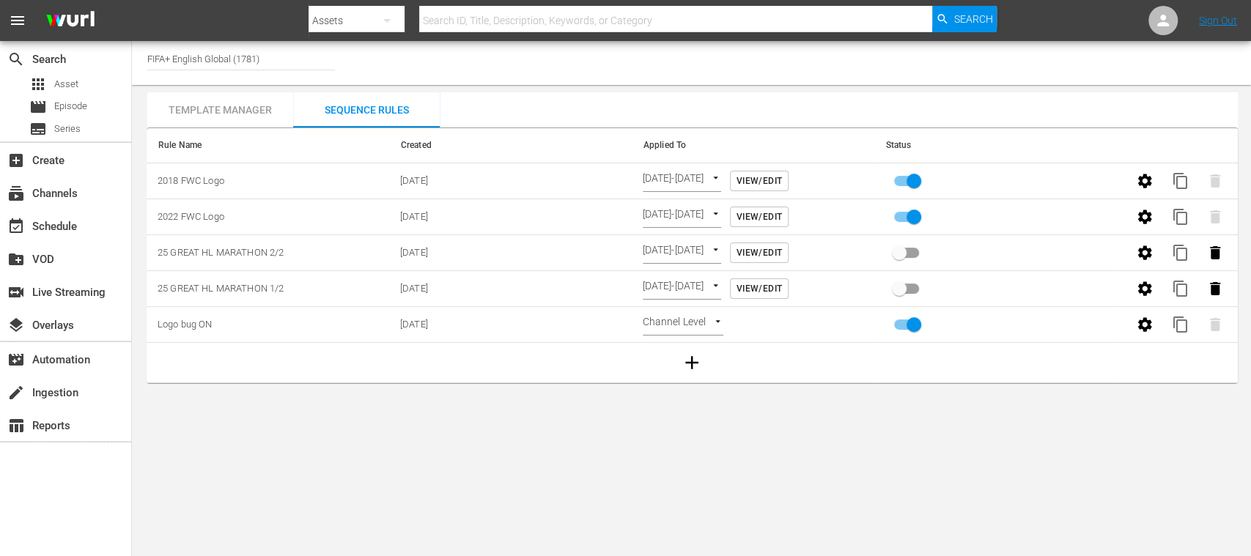
click at [1142, 180] on icon "button" at bounding box center [1145, 181] width 18 height 18
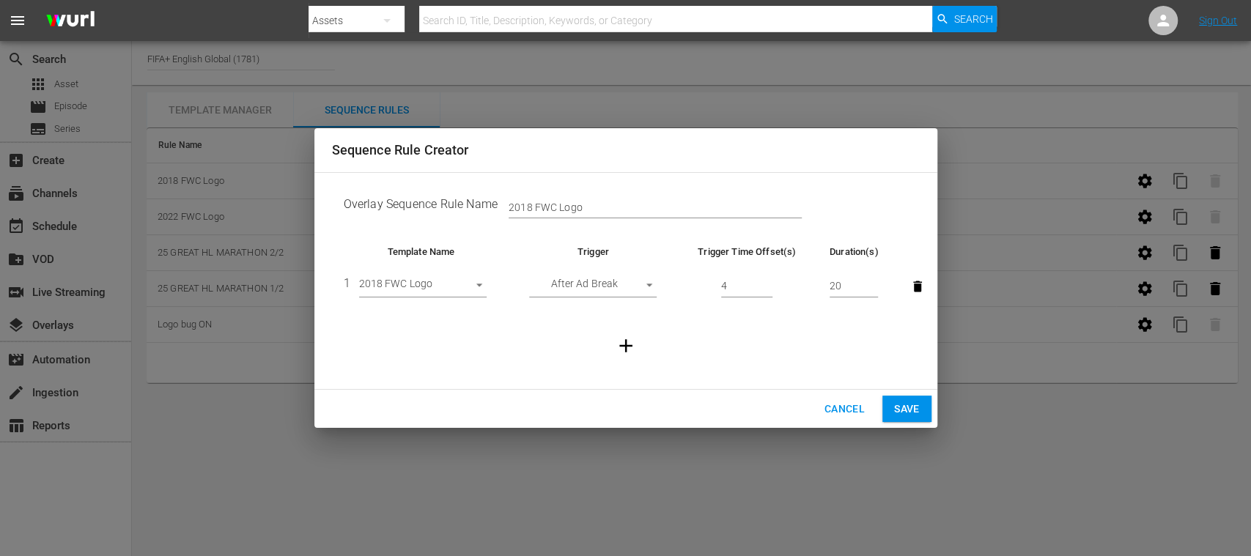
click at [831, 408] on span "Cancel" at bounding box center [844, 409] width 40 height 18
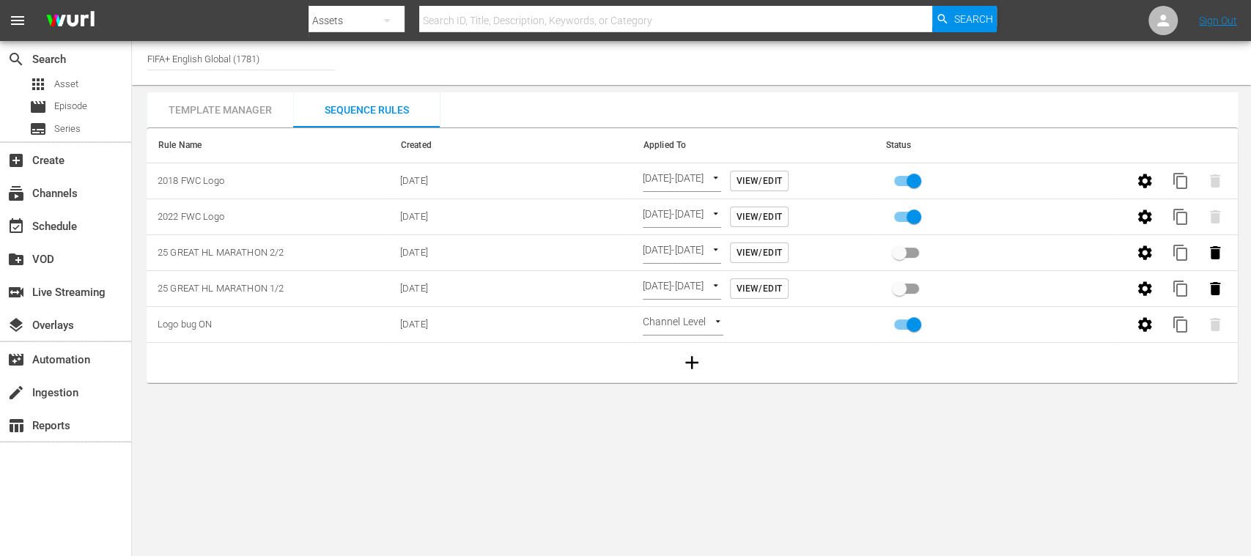
click at [768, 450] on body "menu Search By Assets Search ID, Title, Description, Keywords, or Category Sear…" at bounding box center [625, 278] width 1251 height 556
click at [1141, 324] on icon "button" at bounding box center [1145, 324] width 14 height 14
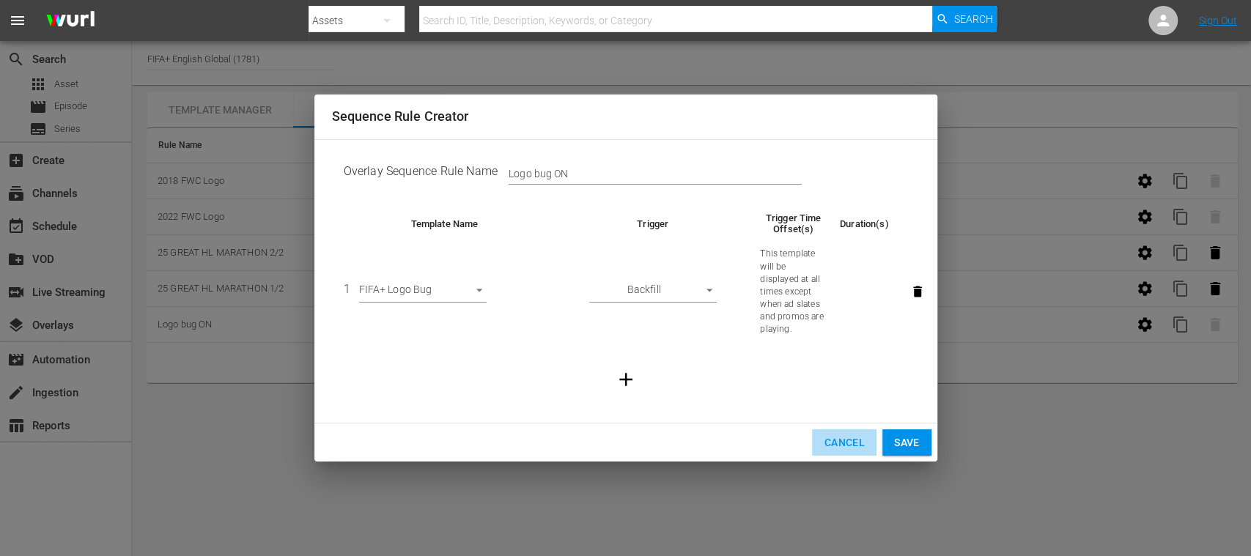
click at [849, 444] on span "Cancel" at bounding box center [844, 443] width 40 height 18
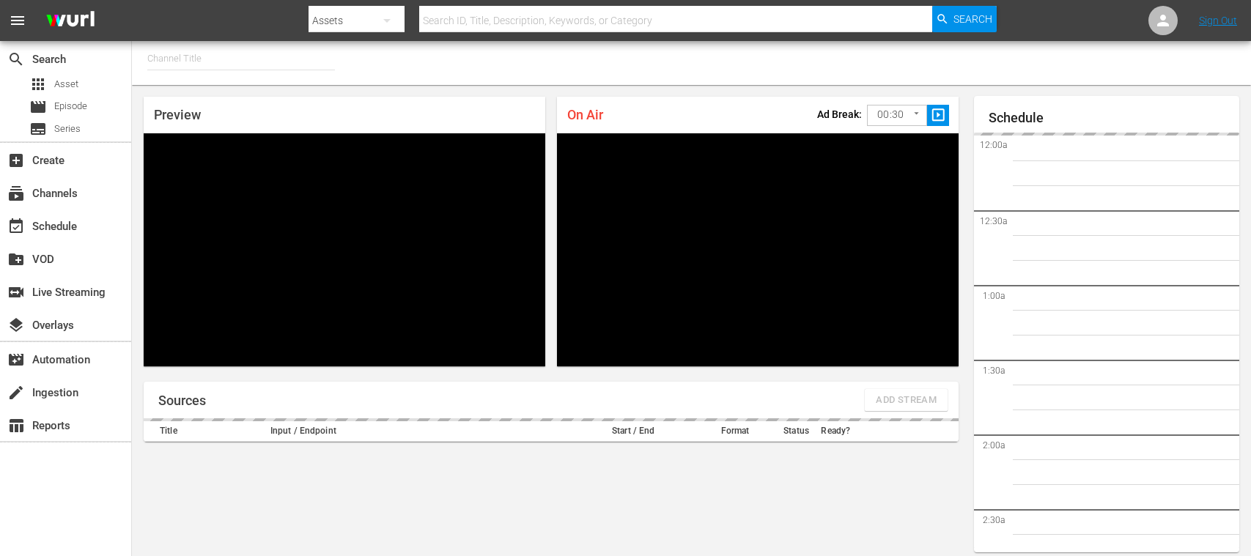
type input "FIFA+ Spanish Global (1780)"
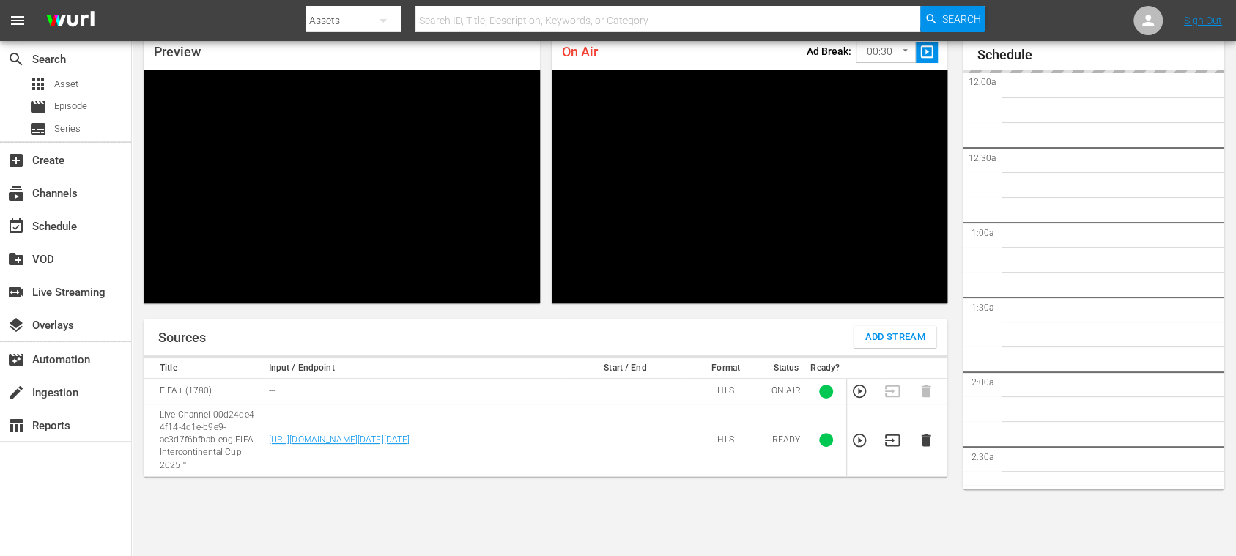
scroll to position [1329, 0]
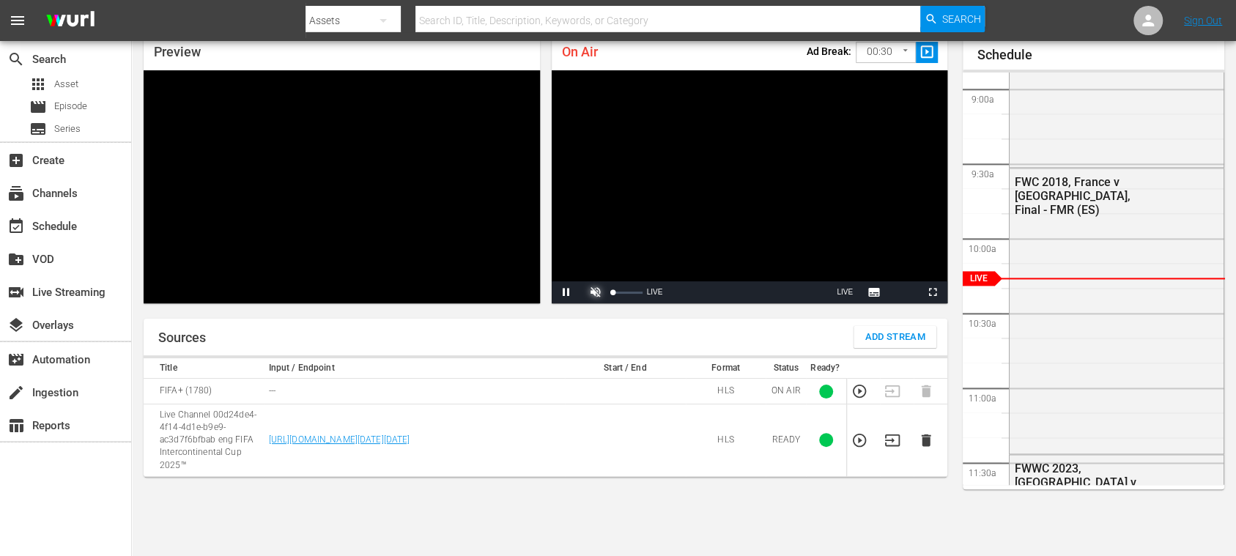
click at [596, 292] on span "Video Player" at bounding box center [596, 292] width 0 height 0
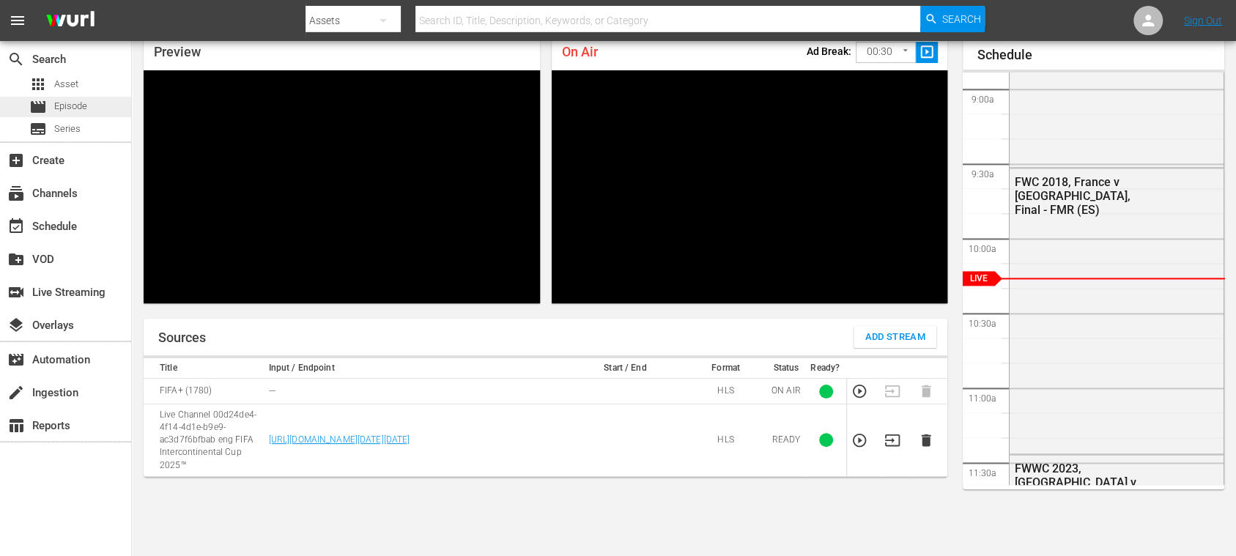
click at [72, 106] on span "Episode" at bounding box center [70, 106] width 33 height 15
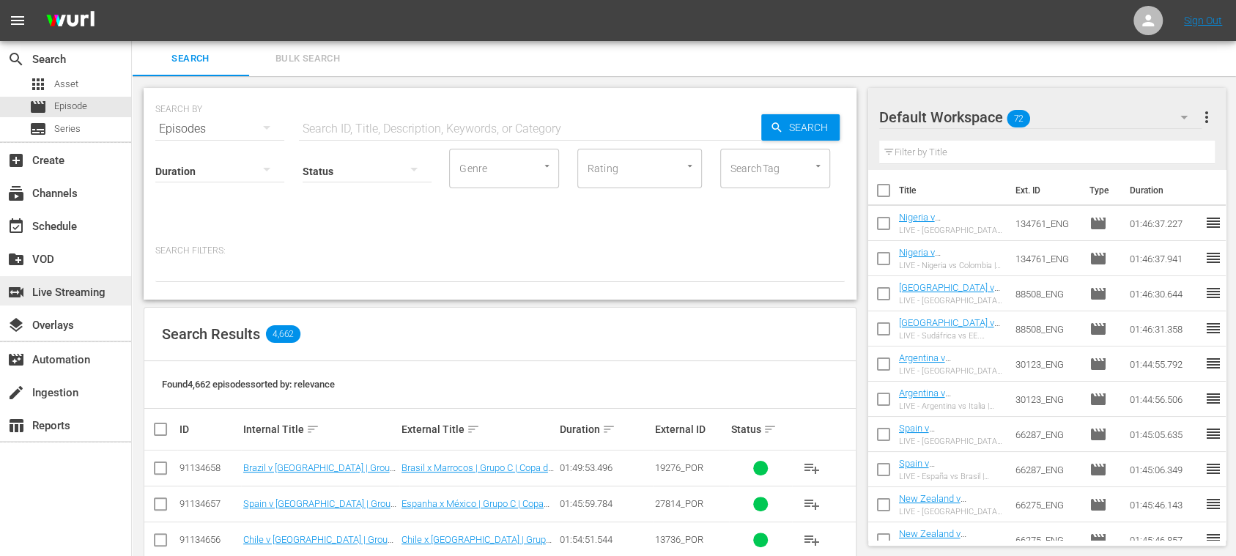
click at [81, 293] on div "switch_video Live Streaming" at bounding box center [41, 290] width 82 height 13
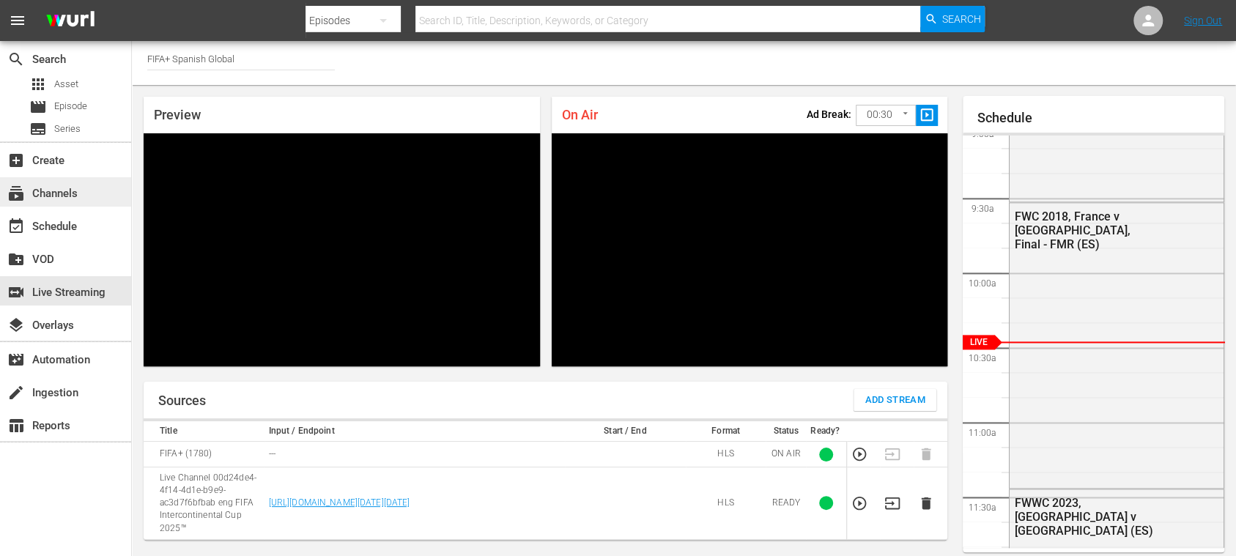
click at [40, 191] on div "subscriptions Channels" at bounding box center [41, 191] width 82 height 13
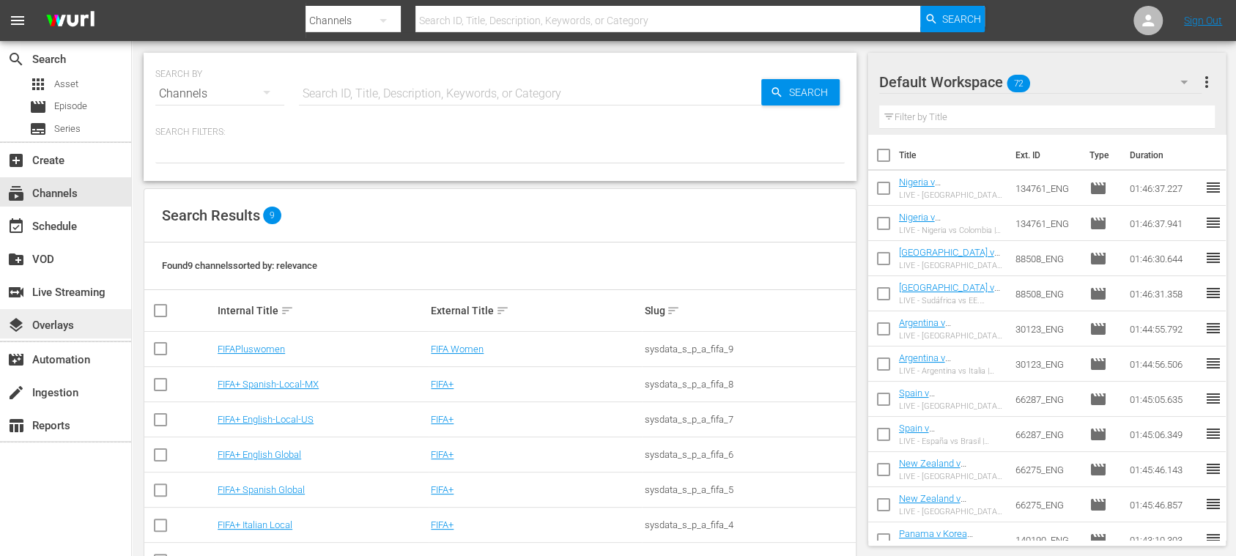
click at [64, 321] on div "layers Overlays" at bounding box center [41, 323] width 82 height 13
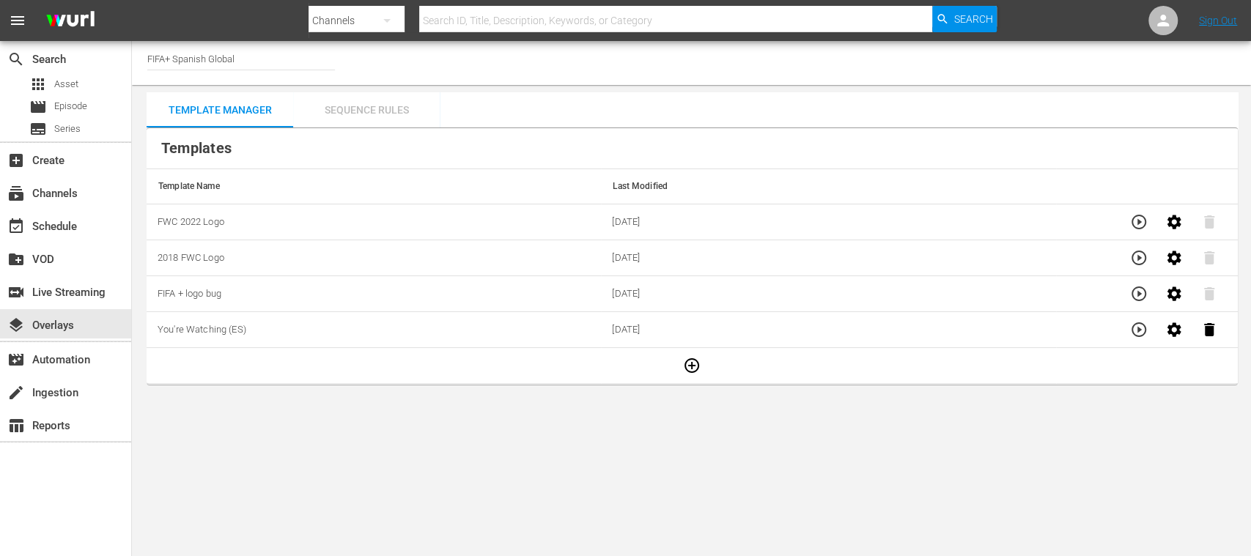
click at [399, 108] on div "Sequence Rules" at bounding box center [366, 109] width 147 height 35
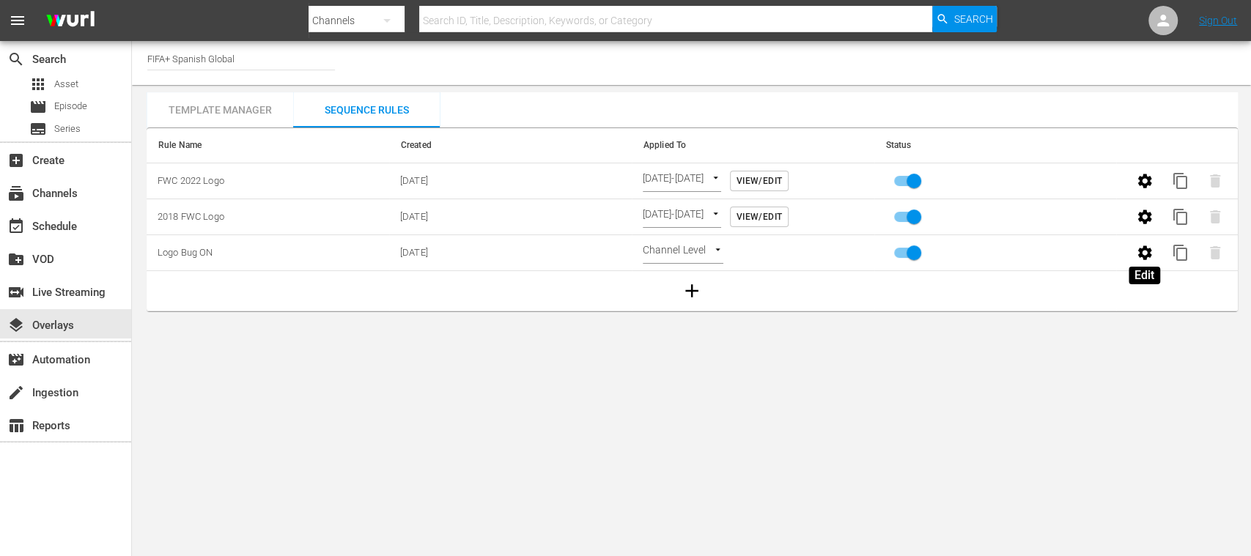
click at [1145, 252] on icon "button" at bounding box center [1145, 253] width 18 height 18
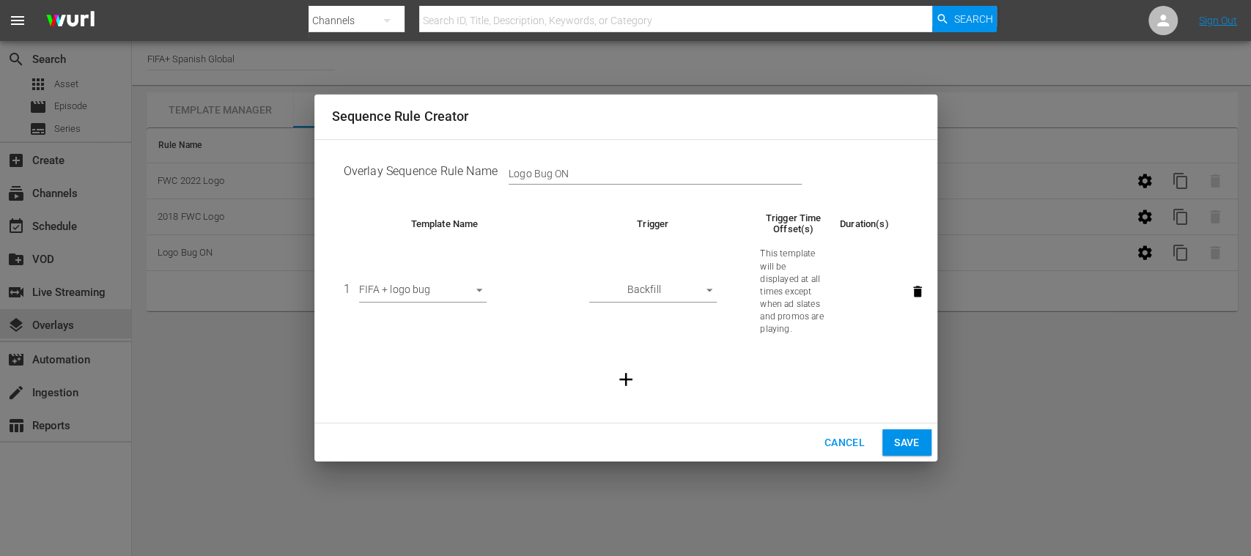
click at [833, 442] on span "Cancel" at bounding box center [844, 443] width 40 height 18
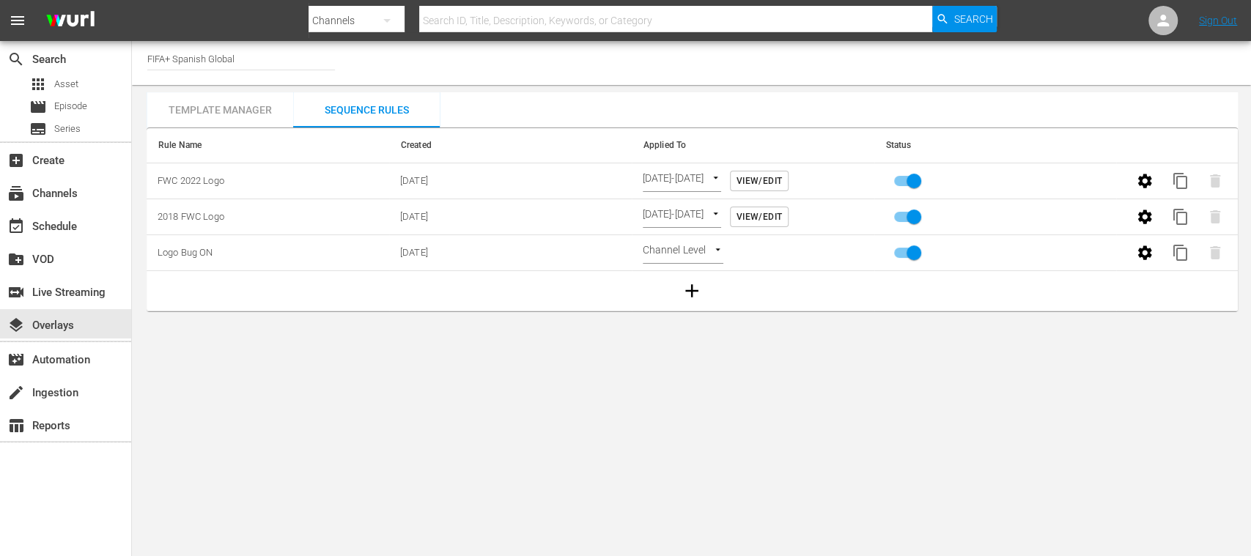
click at [721, 251] on body "menu Search By Channels Search ID, Title, Description, Keywords, or Category Se…" at bounding box center [625, 278] width 1251 height 556
click at [868, 415] on div at bounding box center [625, 278] width 1251 height 556
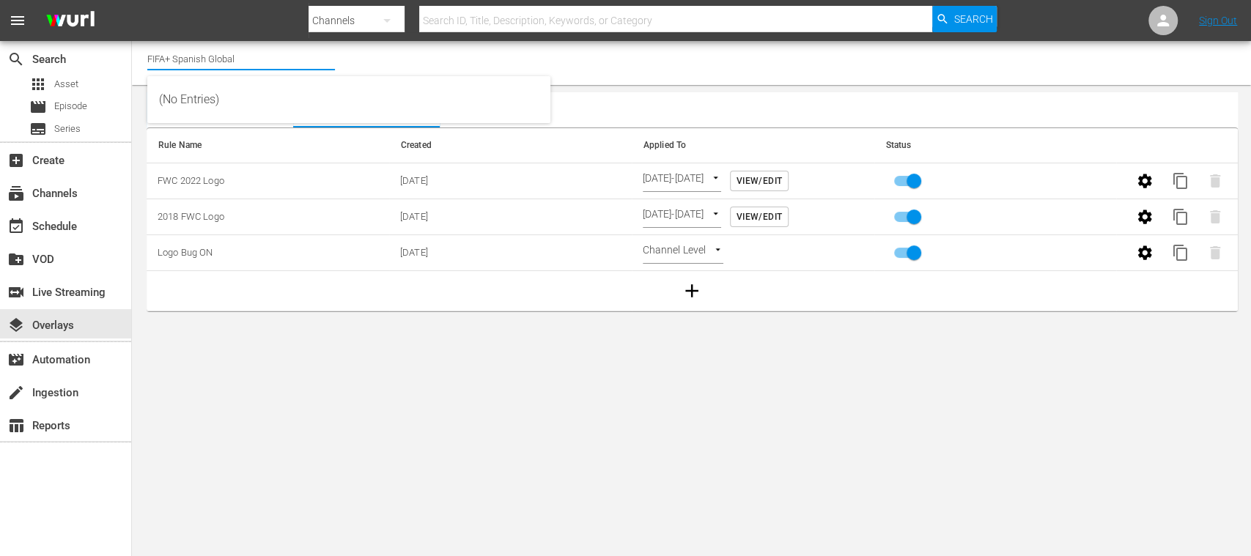
drag, startPoint x: 175, startPoint y: 57, endPoint x: 261, endPoint y: 58, distance: 85.8
click at [261, 58] on input "FIFA+ Spanish Global" at bounding box center [241, 58] width 188 height 35
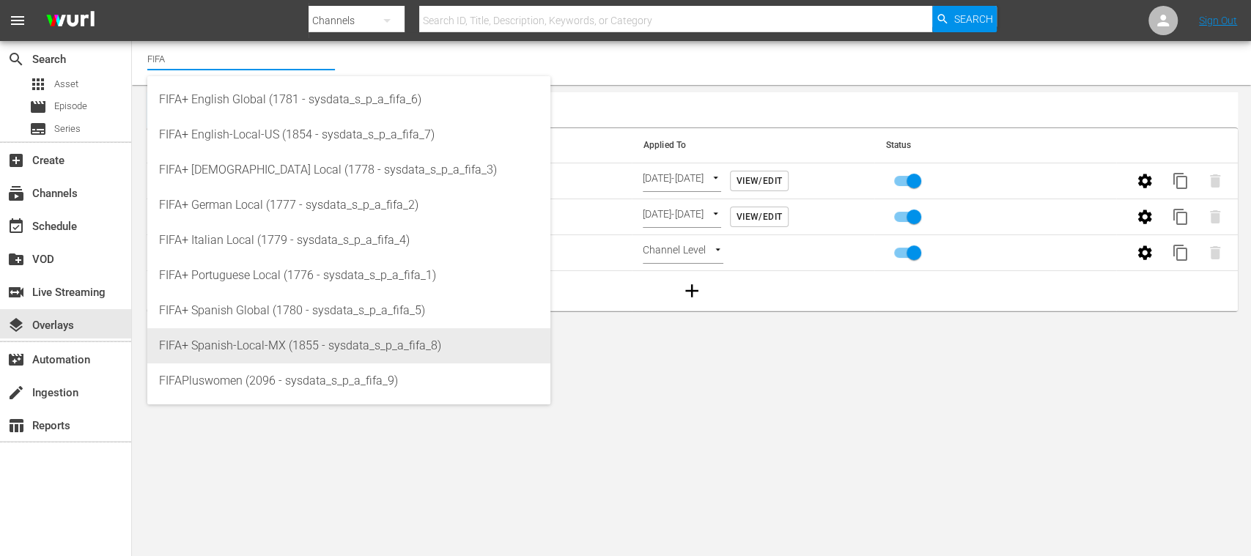
click at [271, 333] on div "FIFA+ Spanish-Local-MX (1855 - sysdata_s_p_a_fifa_8)" at bounding box center [349, 345] width 380 height 35
type input "FIFA+ Spanish-Local-MX (1855 - sysdata_s_p_a_fifa_8)"
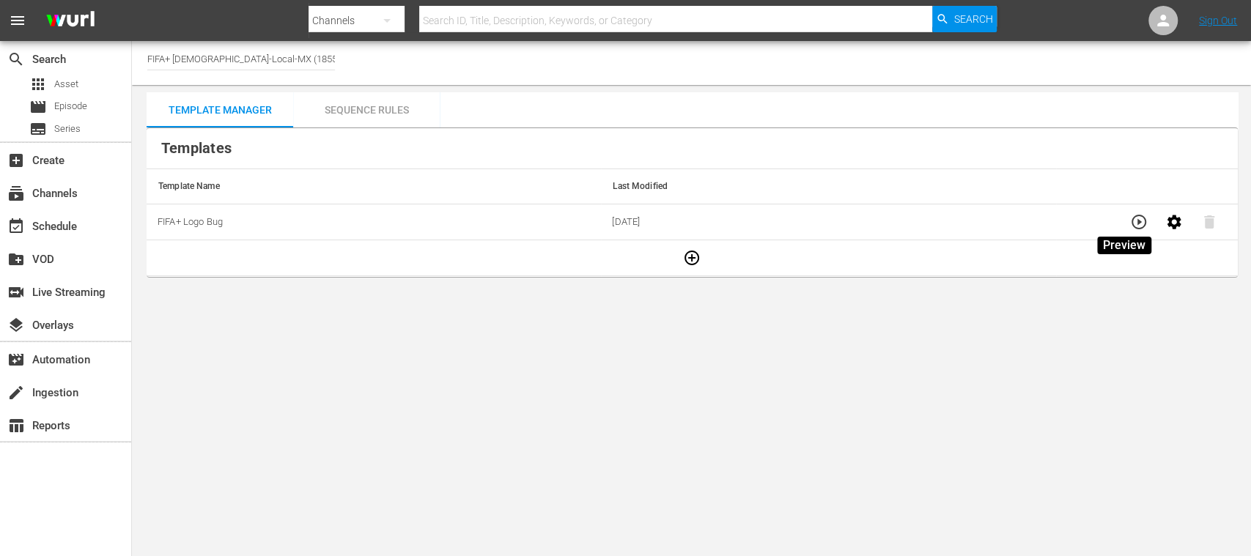
click at [1132, 220] on icon "button" at bounding box center [1139, 222] width 15 height 15
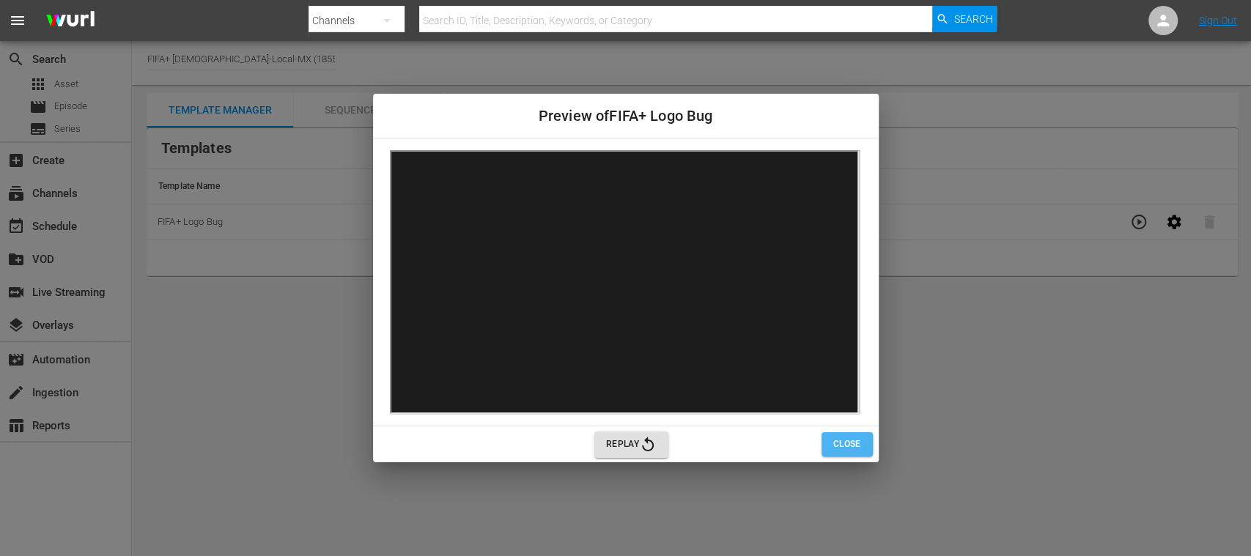
click at [852, 445] on span "Close" at bounding box center [847, 444] width 28 height 15
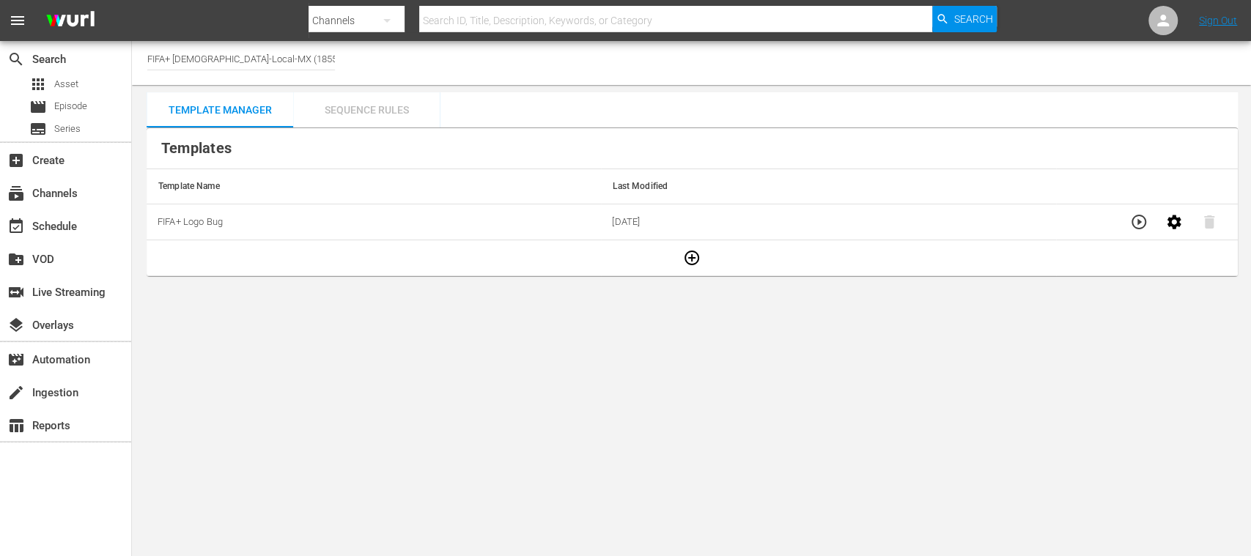
click at [405, 109] on div "Sequence Rules" at bounding box center [366, 109] width 147 height 35
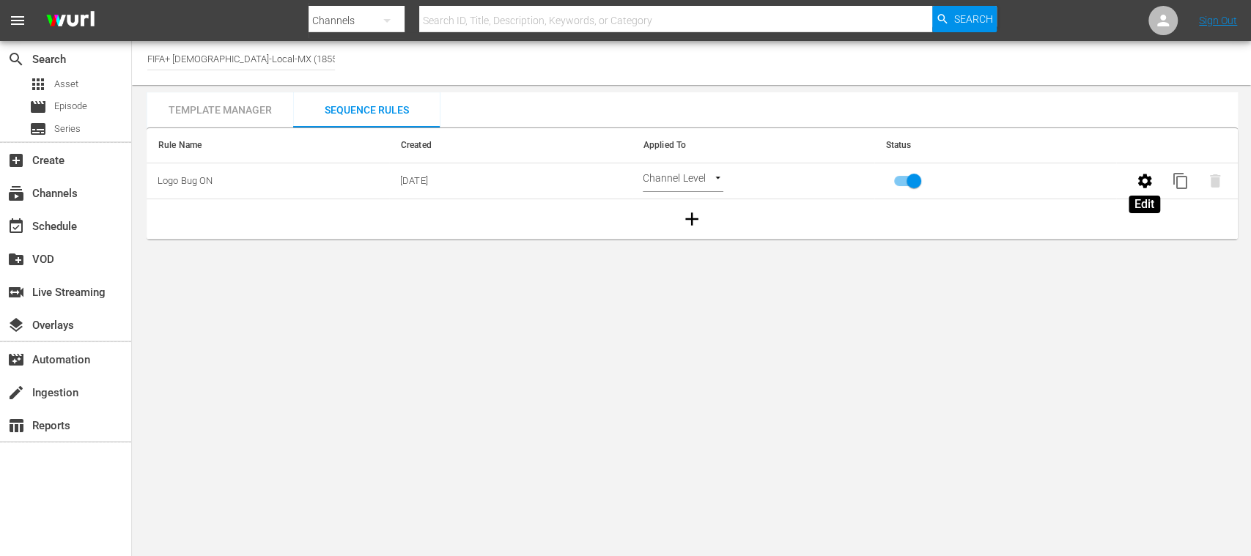
click at [1147, 186] on icon "button" at bounding box center [1145, 181] width 18 height 18
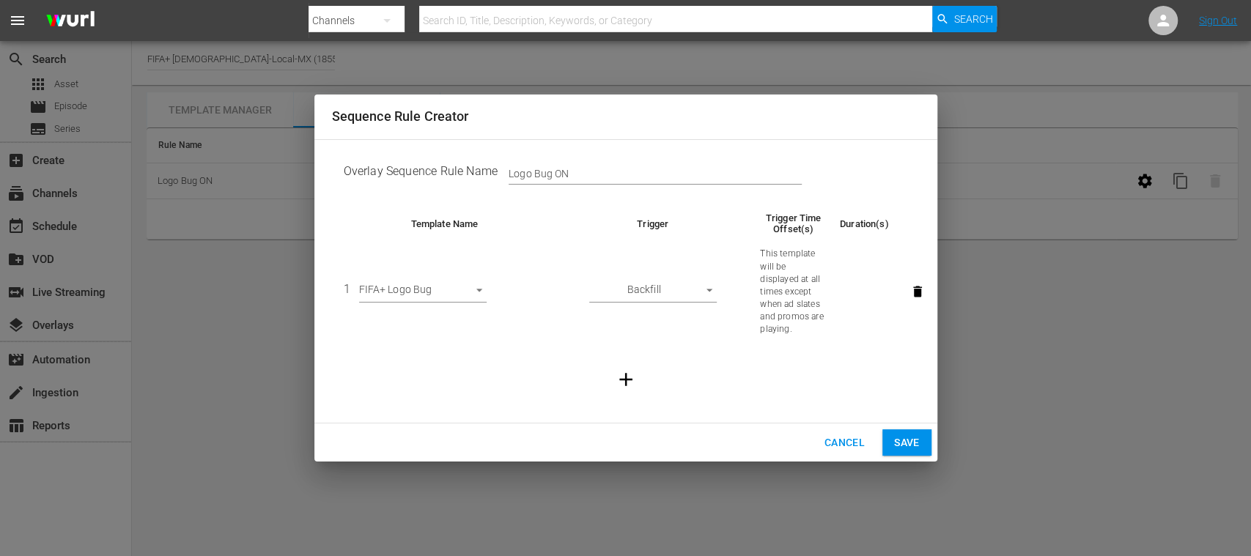
click at [709, 292] on body "menu Search By Channels Search ID, Title, Description, Keywords, or Category Se…" at bounding box center [625, 278] width 1251 height 556
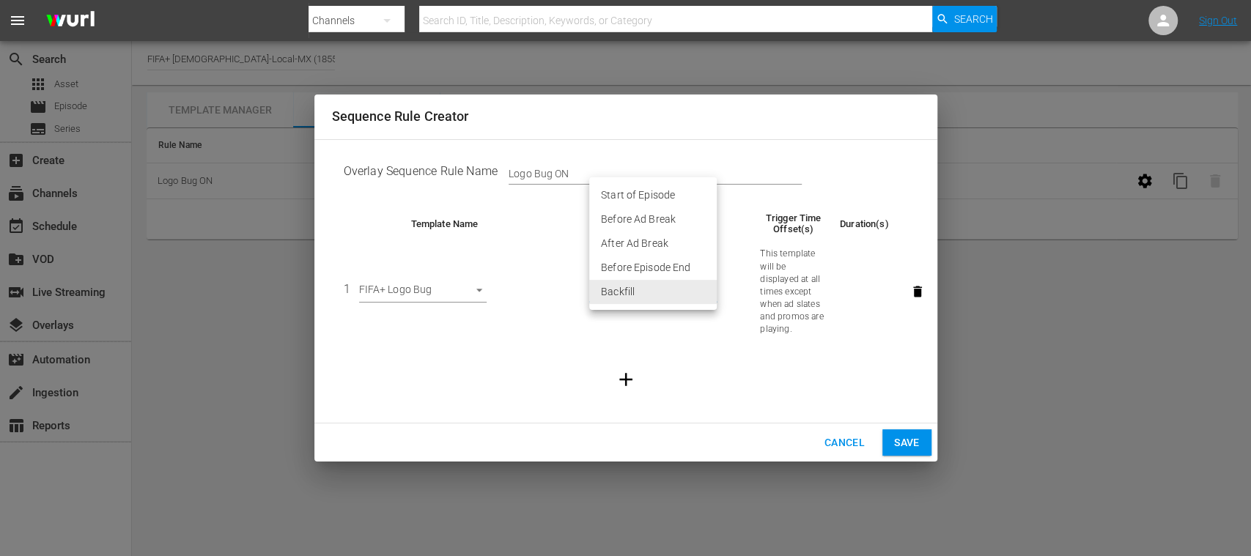
click at [836, 444] on div at bounding box center [625, 278] width 1251 height 556
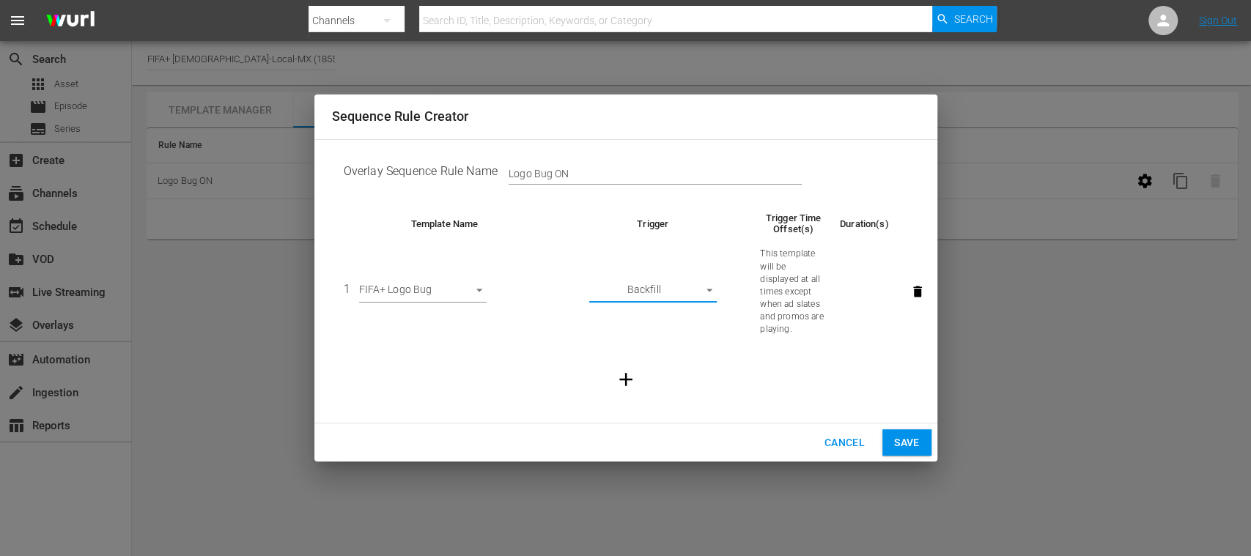
click at [836, 444] on span "Cancel" at bounding box center [844, 443] width 40 height 18
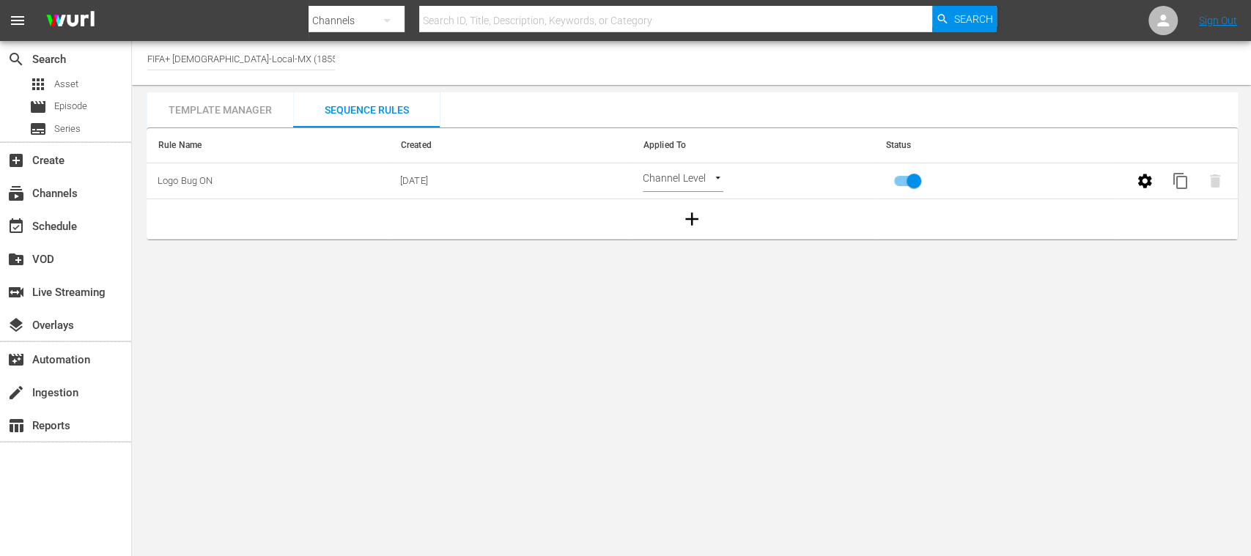
click at [226, 111] on div "Template Manager" at bounding box center [220, 109] width 147 height 35
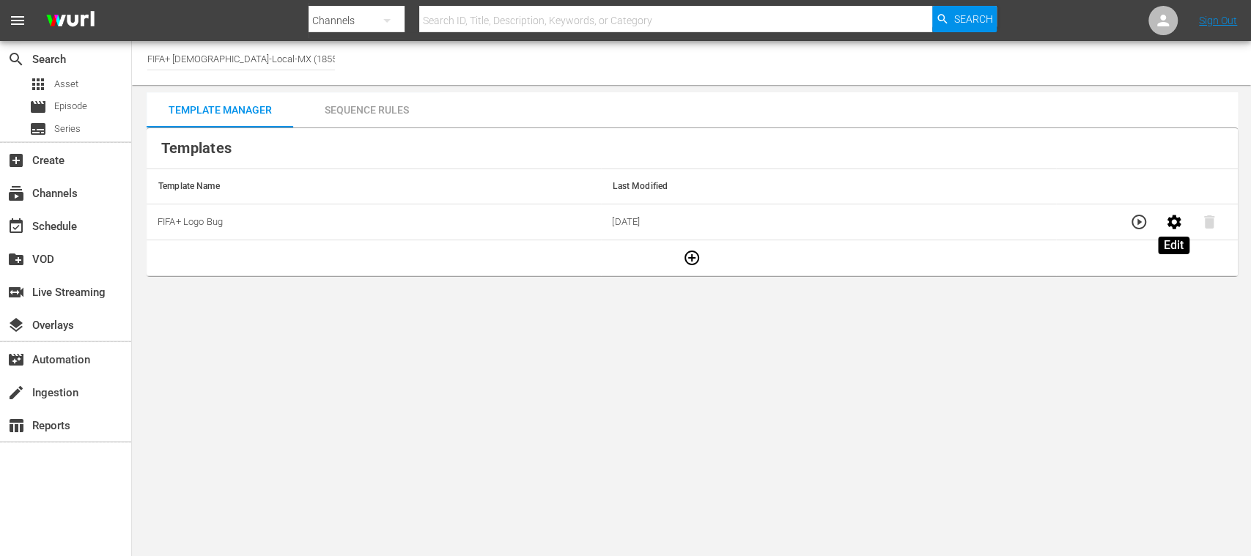
click at [1170, 220] on icon "button" at bounding box center [1174, 222] width 14 height 14
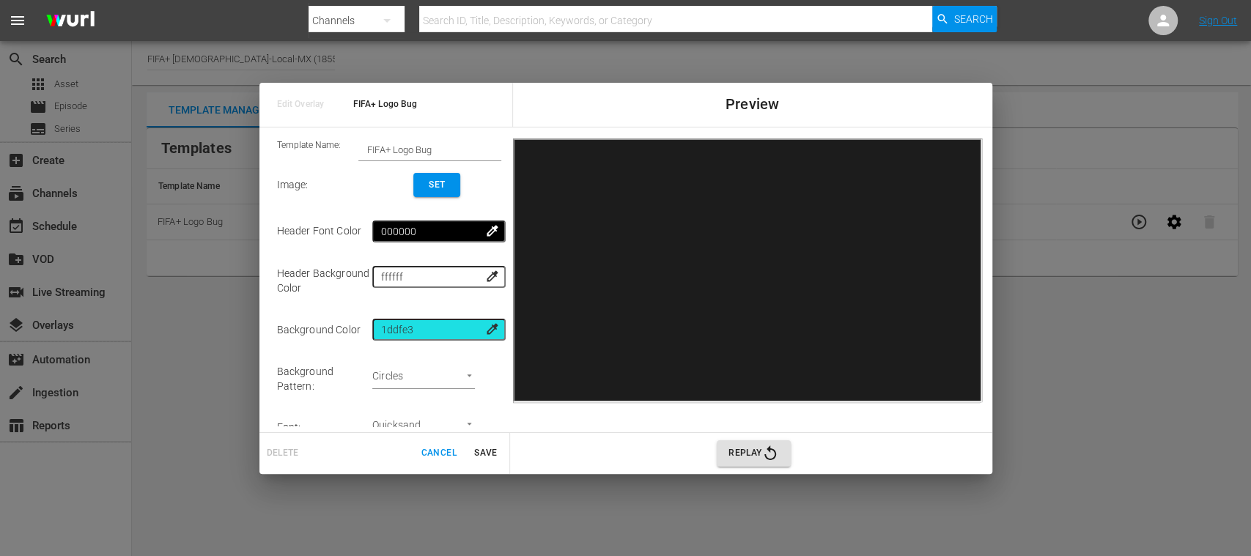
scroll to position [78, 0]
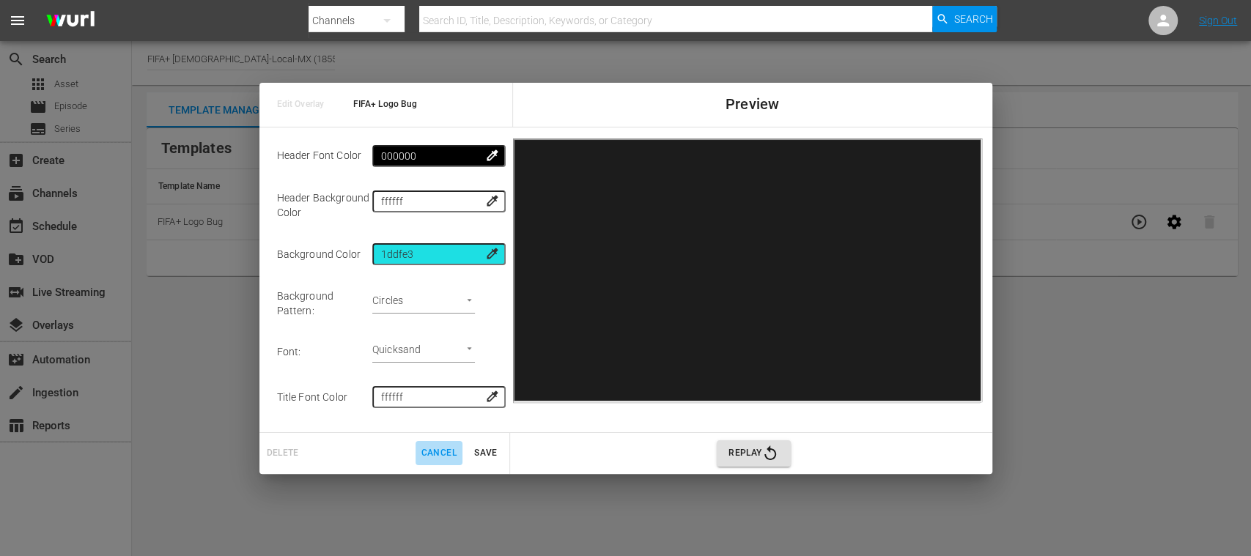
click at [435, 453] on span "Cancel" at bounding box center [438, 453] width 35 height 15
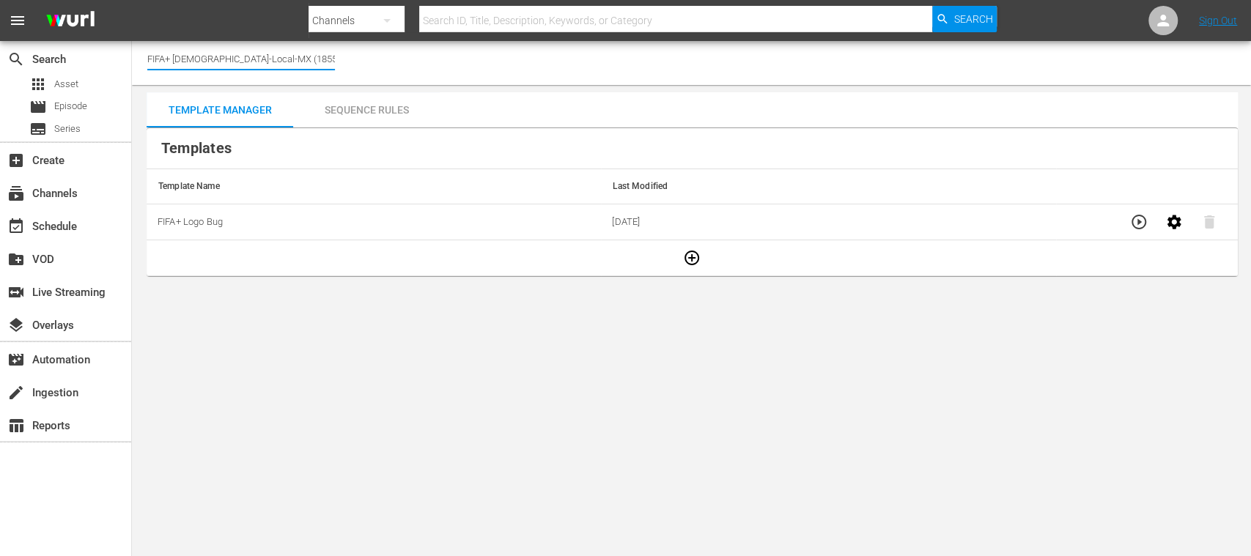
drag, startPoint x: 175, startPoint y: 58, endPoint x: 330, endPoint y: 56, distance: 154.7
click at [315, 56] on input "FIFA+ [DEMOGRAPHIC_DATA]-Local-MX (1855)" at bounding box center [241, 58] width 188 height 35
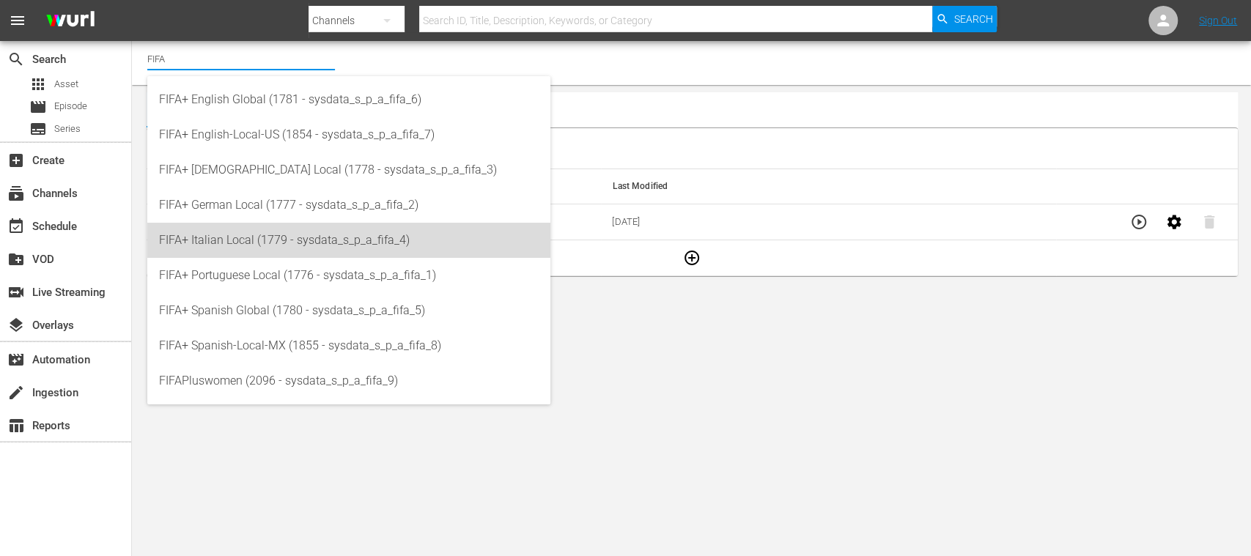
click at [229, 235] on div "FIFA+ Italian Local (1779 - sysdata_s_p_a_fifa_4)" at bounding box center [349, 240] width 380 height 35
type input "FIFA+ Italian Local (1779 - sysdata_s_p_a_fifa_4)"
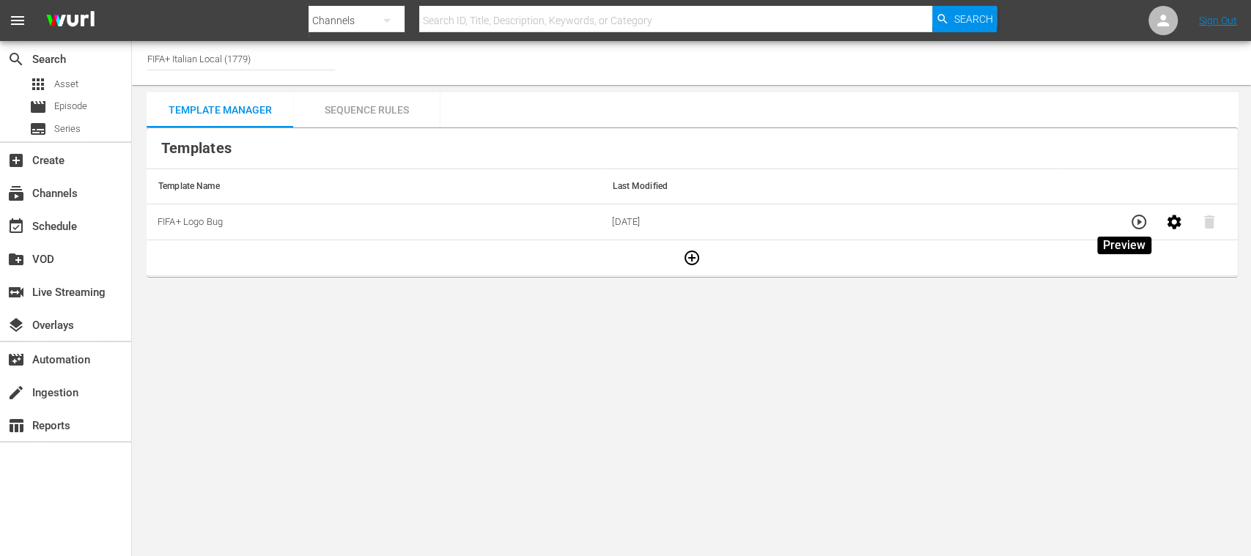
click at [1132, 221] on icon "button" at bounding box center [1139, 222] width 15 height 15
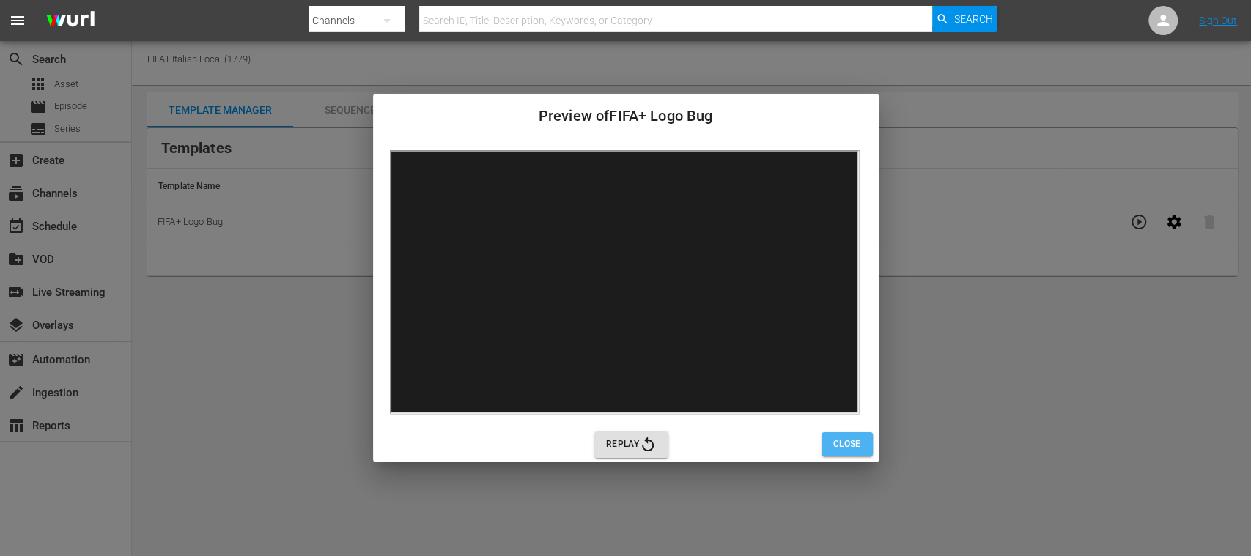
click at [863, 447] on button "Close" at bounding box center [847, 444] width 51 height 24
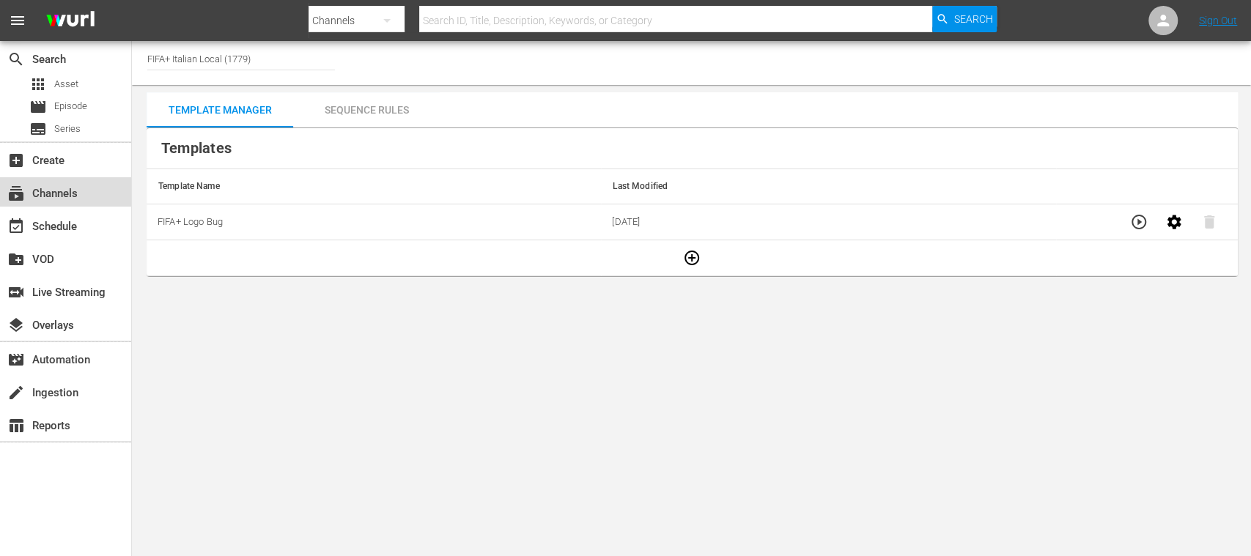
click at [60, 187] on div "subscriptions Channels" at bounding box center [41, 191] width 82 height 13
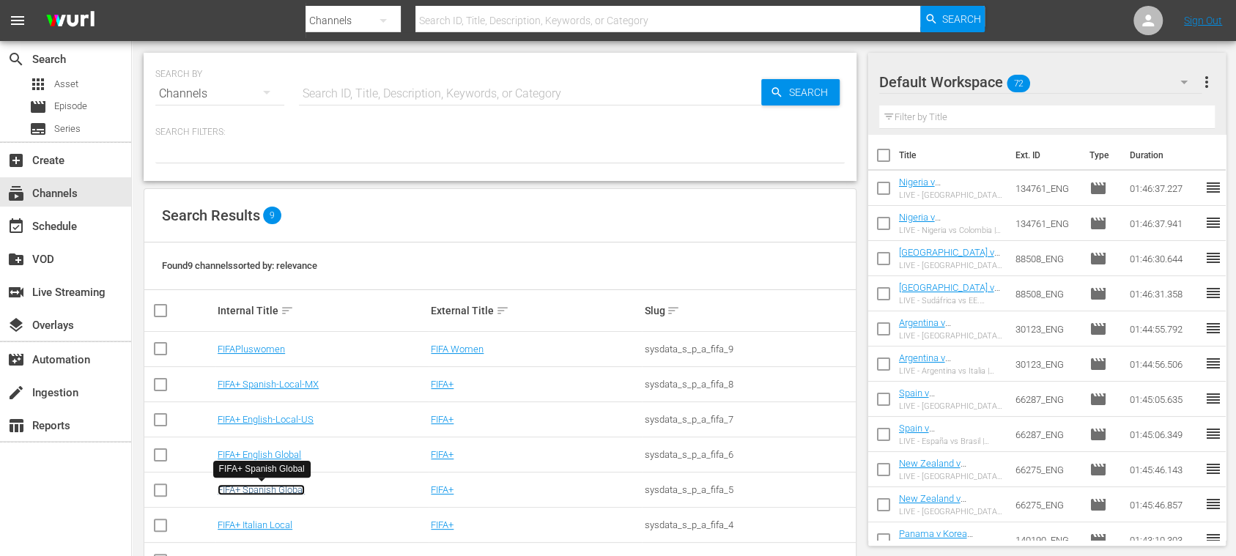
click at [272, 487] on link "FIFA+ Spanish Global" at bounding box center [261, 489] width 87 height 11
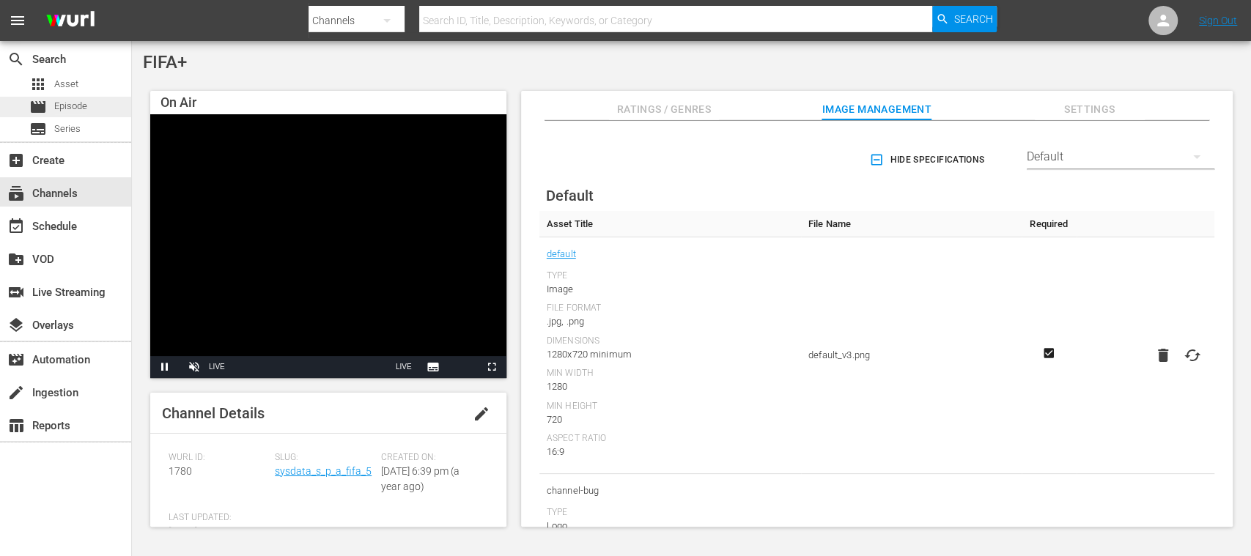
click at [73, 106] on span "Episode" at bounding box center [70, 106] width 33 height 15
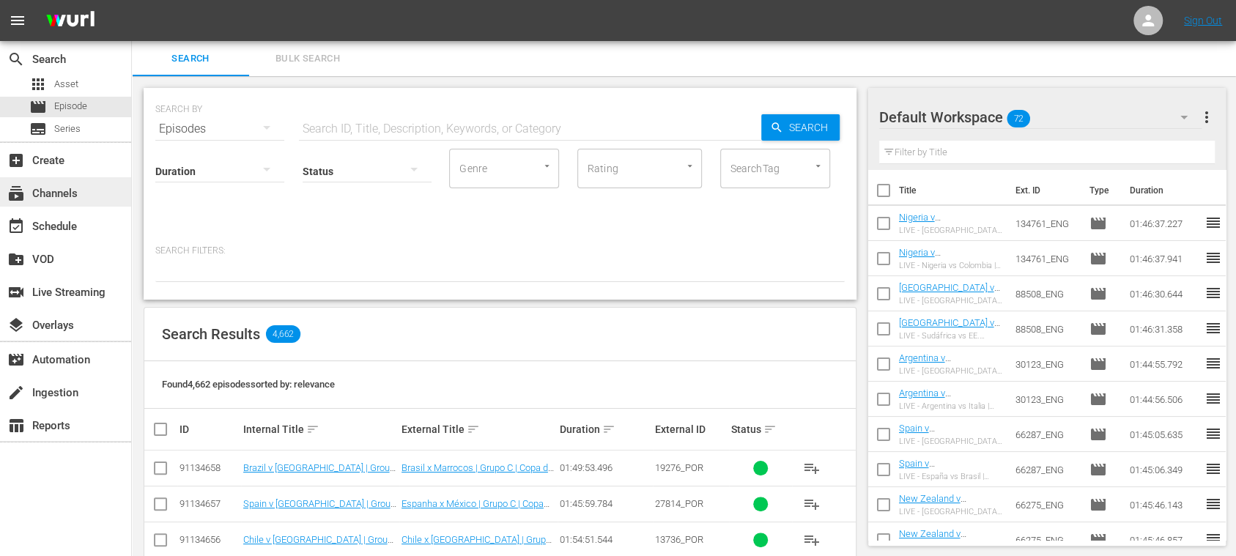
click at [67, 180] on div "subscriptions Channels" at bounding box center [65, 191] width 131 height 29
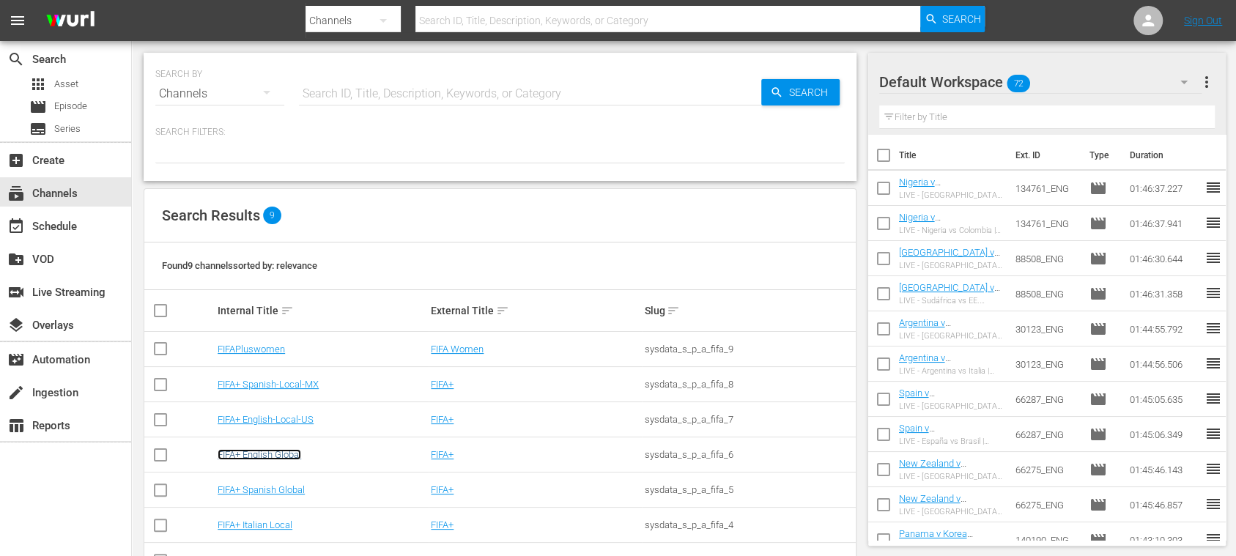
click at [268, 451] on link "FIFA+ English Global" at bounding box center [260, 454] width 84 height 11
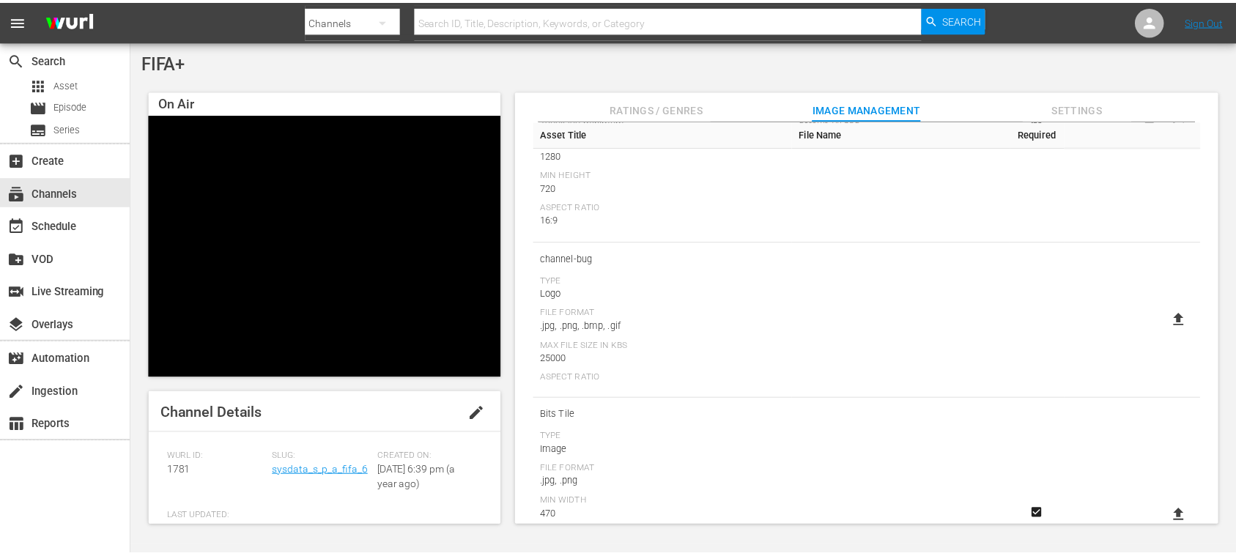
scroll to position [239, 0]
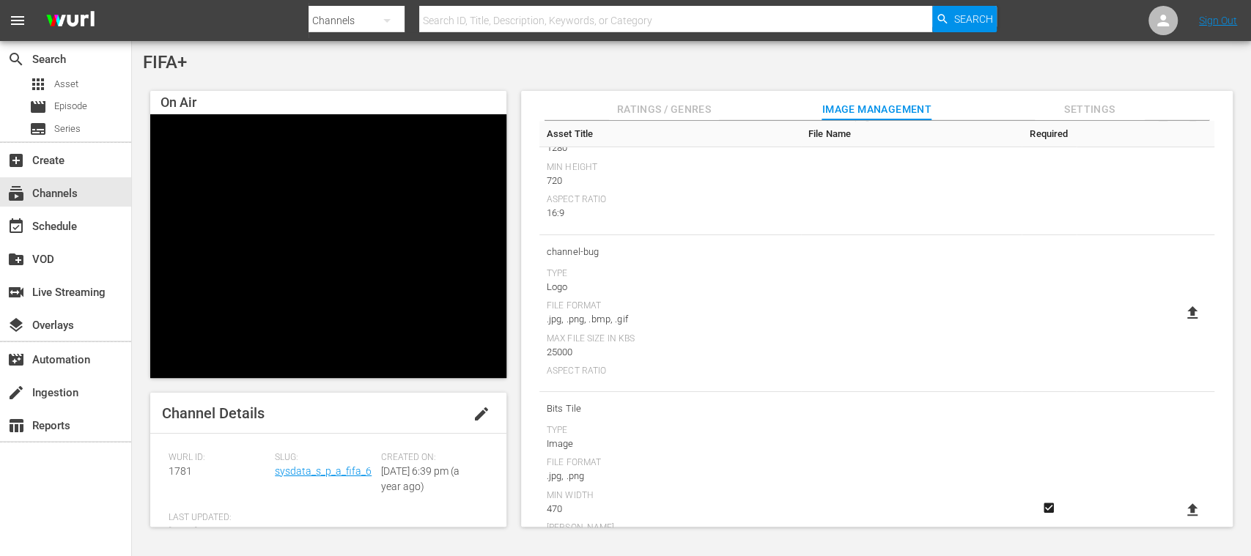
click at [1187, 312] on icon at bounding box center [1192, 312] width 10 height 12
click at [1178, 325] on input "file" at bounding box center [1178, 325] width 1 height 1
click at [66, 106] on span "Episode" at bounding box center [70, 106] width 33 height 15
